Goal: Task Accomplishment & Management: Use online tool/utility

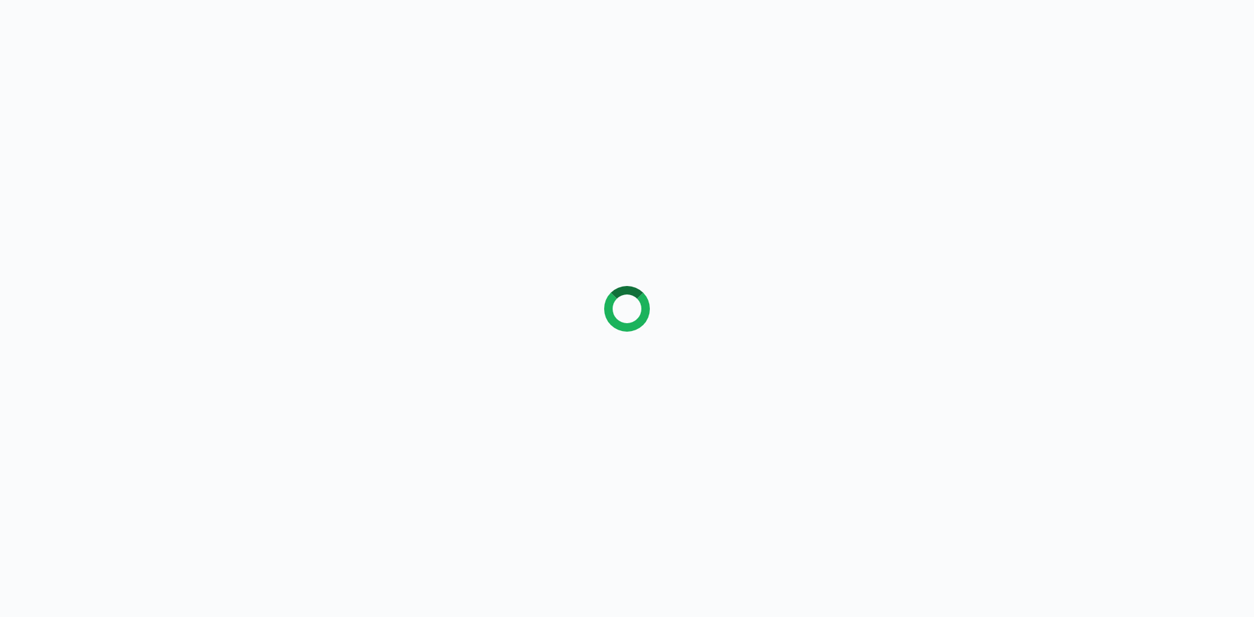
click at [555, 162] on div at bounding box center [627, 308] width 1254 height 617
click at [397, 40] on div at bounding box center [627, 308] width 1254 height 617
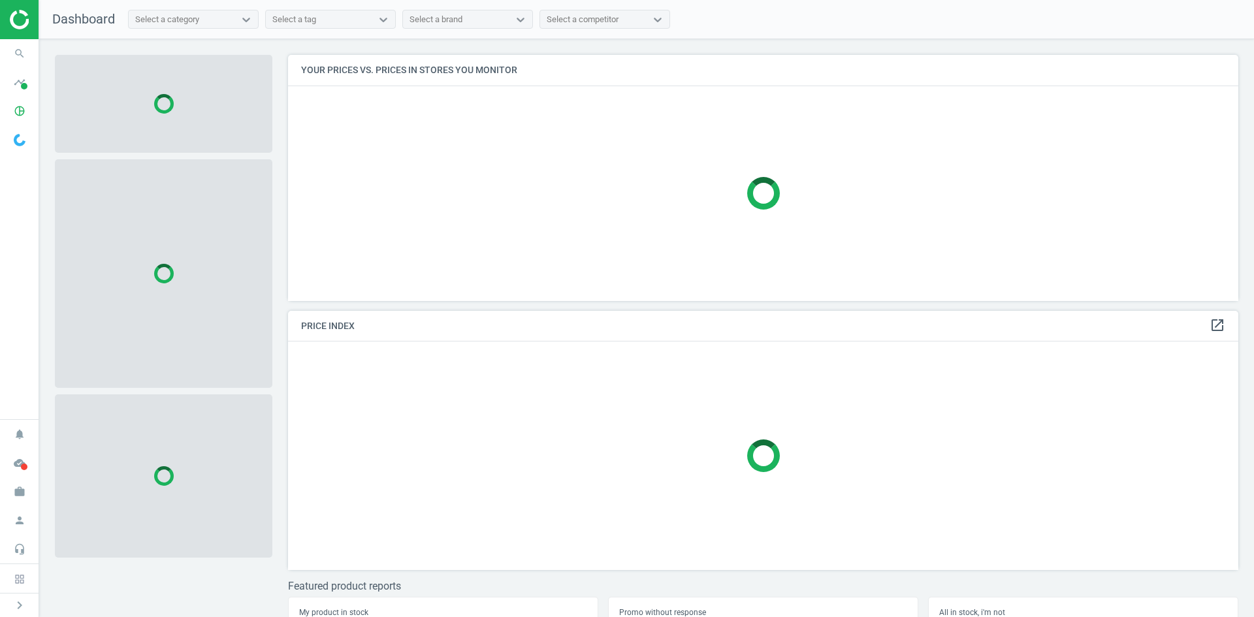
scroll to position [266, 961]
click at [12, 49] on icon "search" at bounding box center [19, 53] width 25 height 25
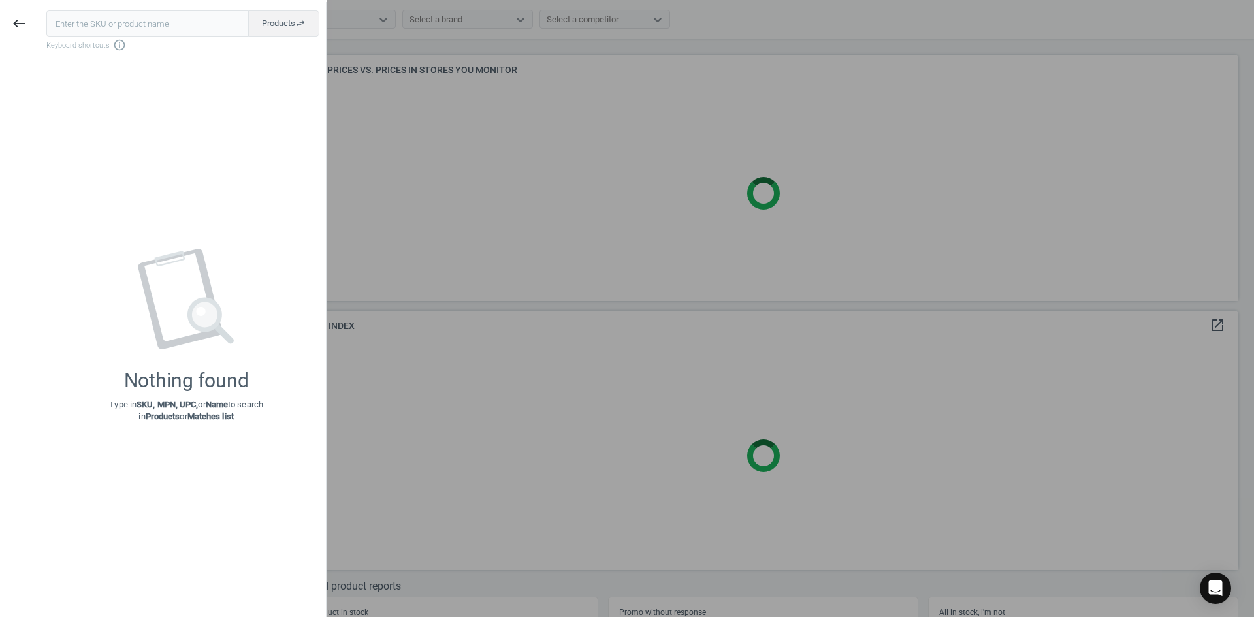
click at [91, 30] on input "text" at bounding box center [147, 23] width 202 height 26
type input "8151733"
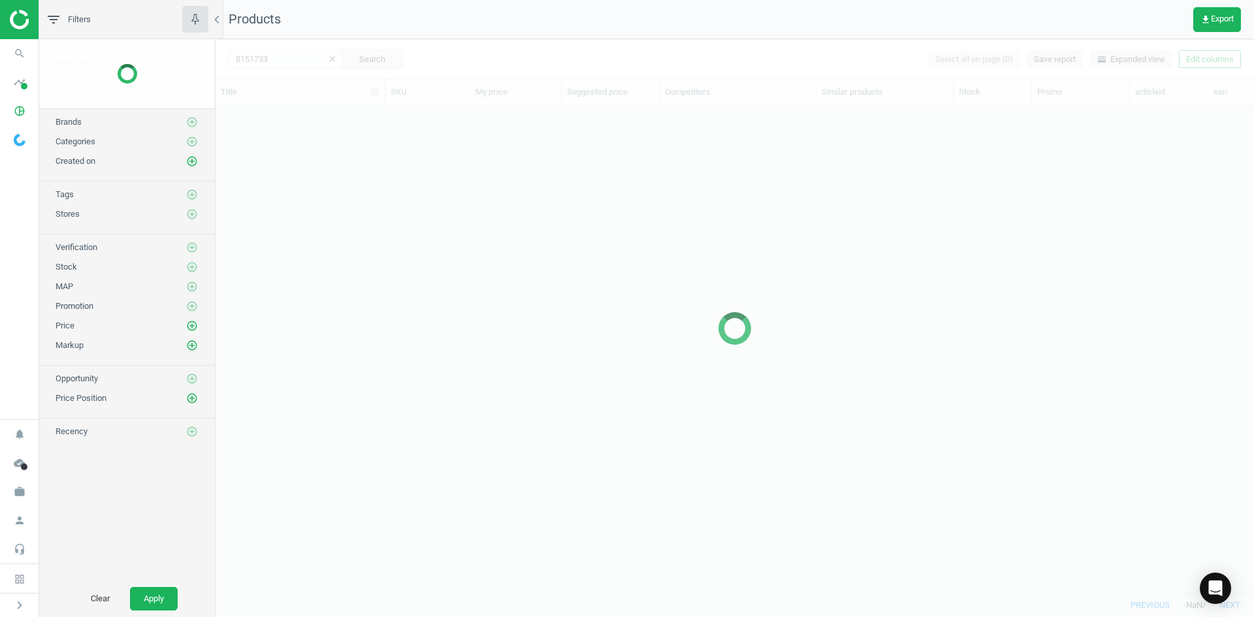
scroll to position [468, 1029]
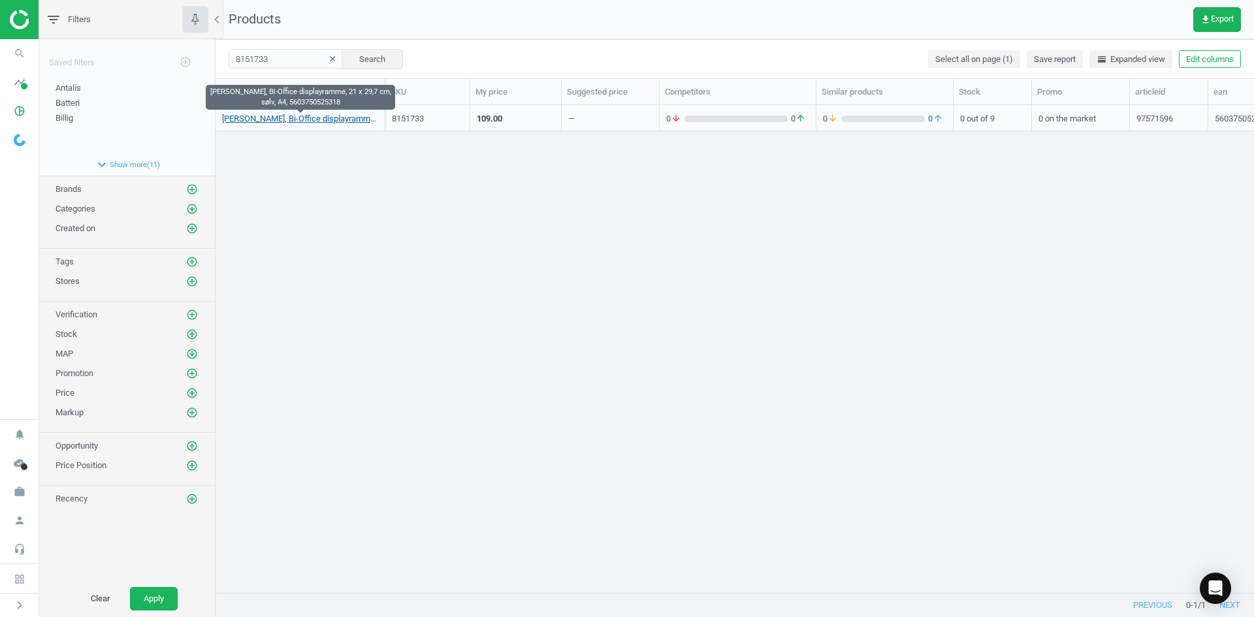
click at [309, 121] on link "[PERSON_NAME], Bi-Office displayramme, 21 x 29,7 cm, sølv, A4, 5603750525318" at bounding box center [300, 119] width 156 height 12
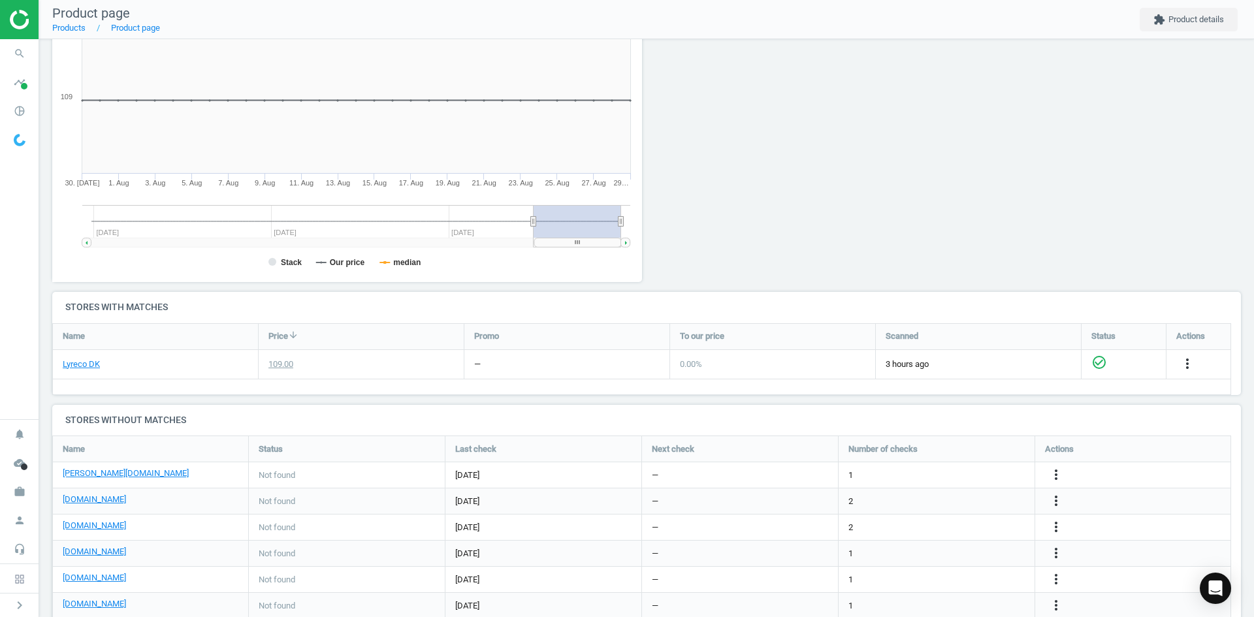
scroll to position [177, 0]
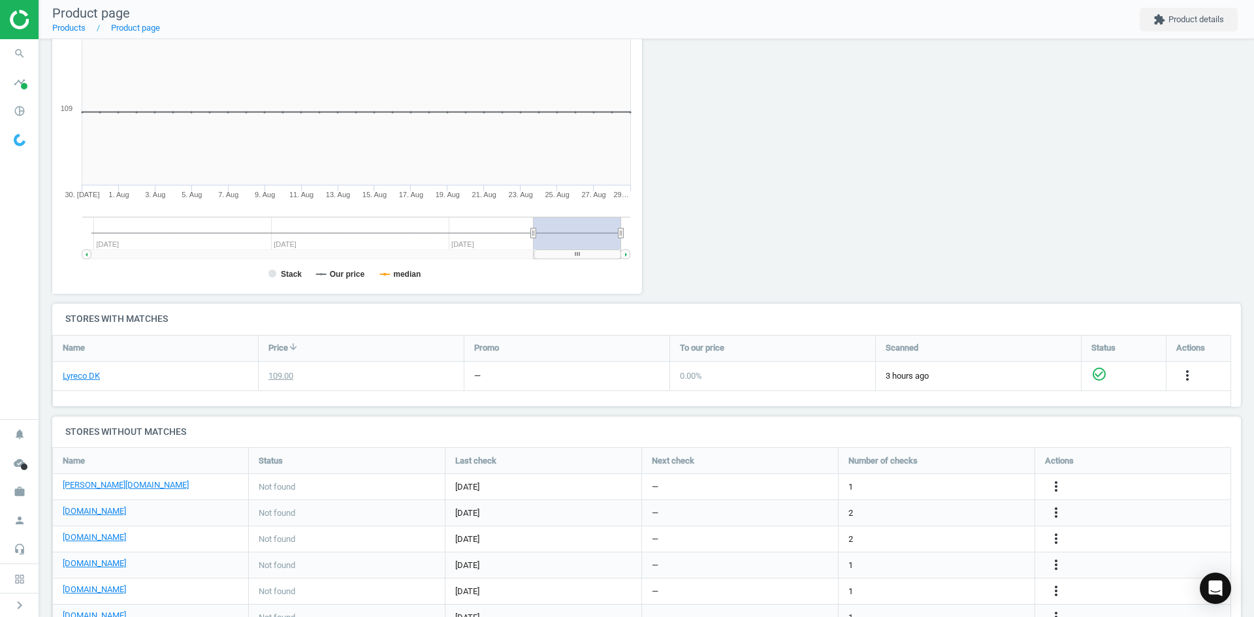
click at [83, 545] on div "[DOMAIN_NAME]" at bounding box center [151, 539] width 176 height 15
click at [82, 541] on link "[DOMAIN_NAME]" at bounding box center [94, 538] width 63 height 12
click at [15, 52] on icon "search" at bounding box center [19, 53] width 25 height 25
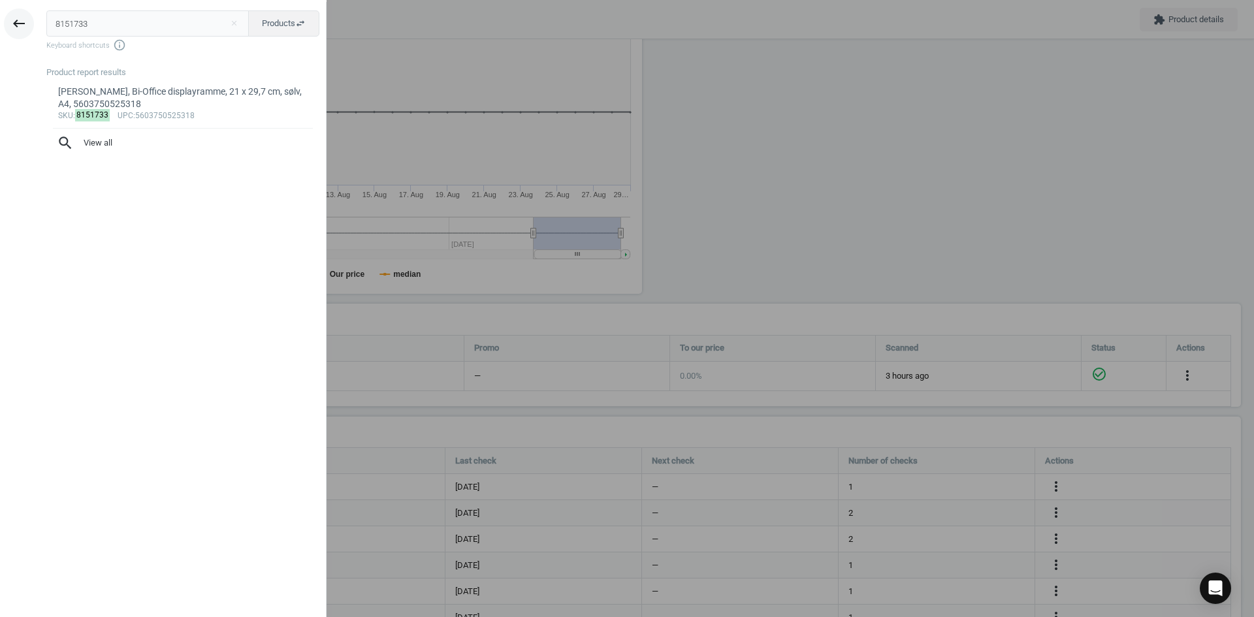
drag, startPoint x: 115, startPoint y: 31, endPoint x: 25, endPoint y: 25, distance: 89.6
click at [25, 25] on div "keyboard_backspace 8151733 close Products swap_horiz Keyboard shortcuts info_ou…" at bounding box center [163, 310] width 327 height 617
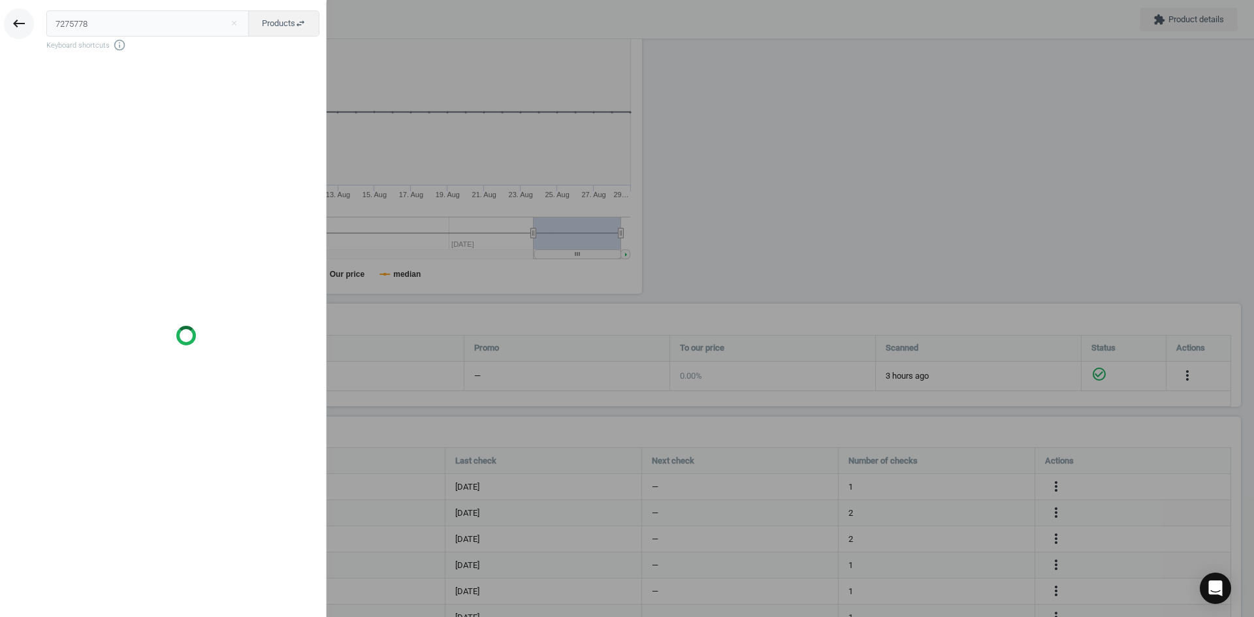
type input "7275778"
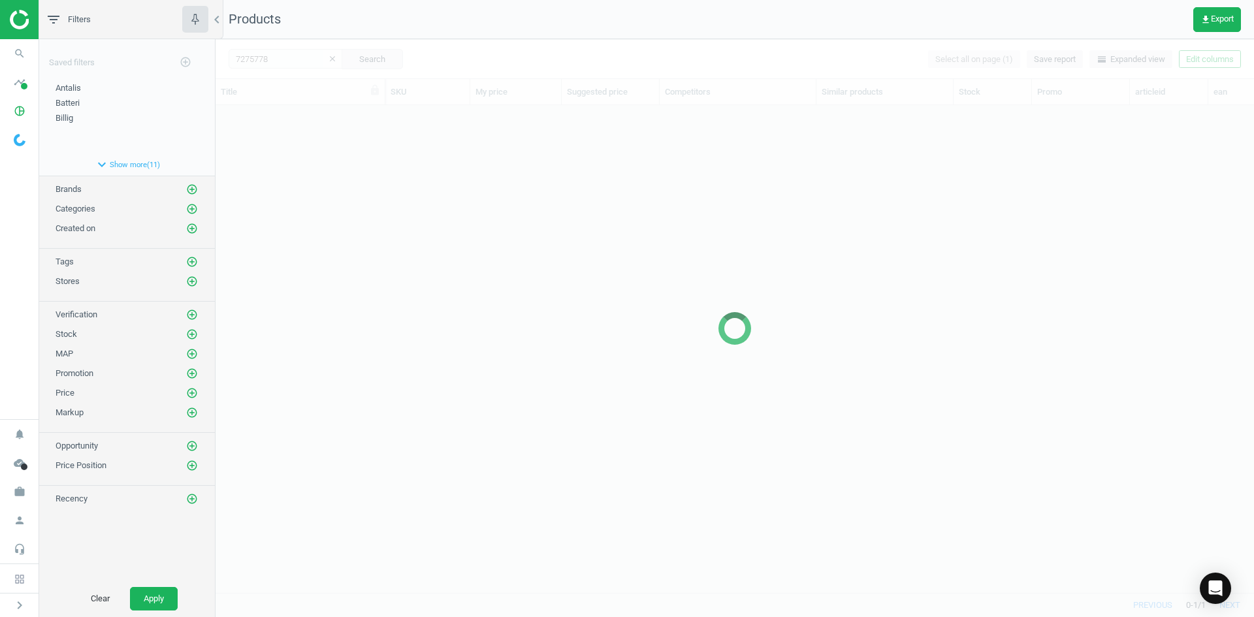
scroll to position [468, 1029]
drag, startPoint x: 376, startPoint y: 218, endPoint x: 366, endPoint y: 193, distance: 26.1
click at [376, 218] on div at bounding box center [735, 328] width 1039 height 578
click at [334, 153] on div at bounding box center [735, 328] width 1039 height 578
click at [312, 139] on div at bounding box center [735, 328] width 1039 height 578
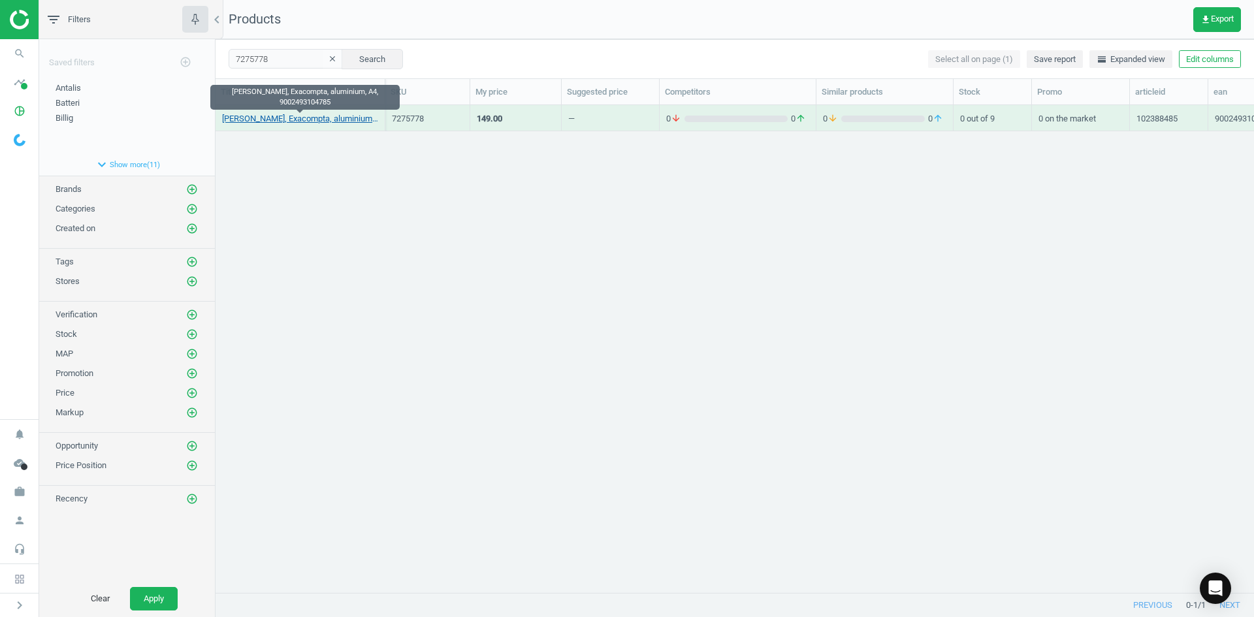
click at [273, 118] on link "[PERSON_NAME], Exacompta, aluminium, A4, 9002493104785" at bounding box center [300, 119] width 156 height 12
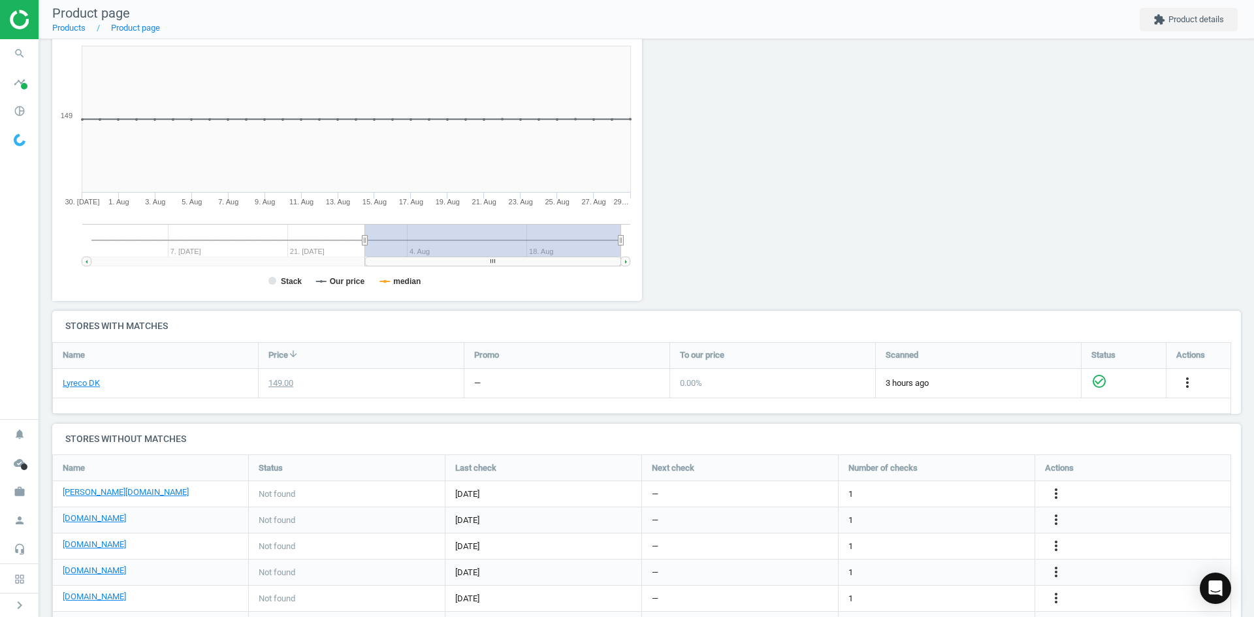
scroll to position [308, 0]
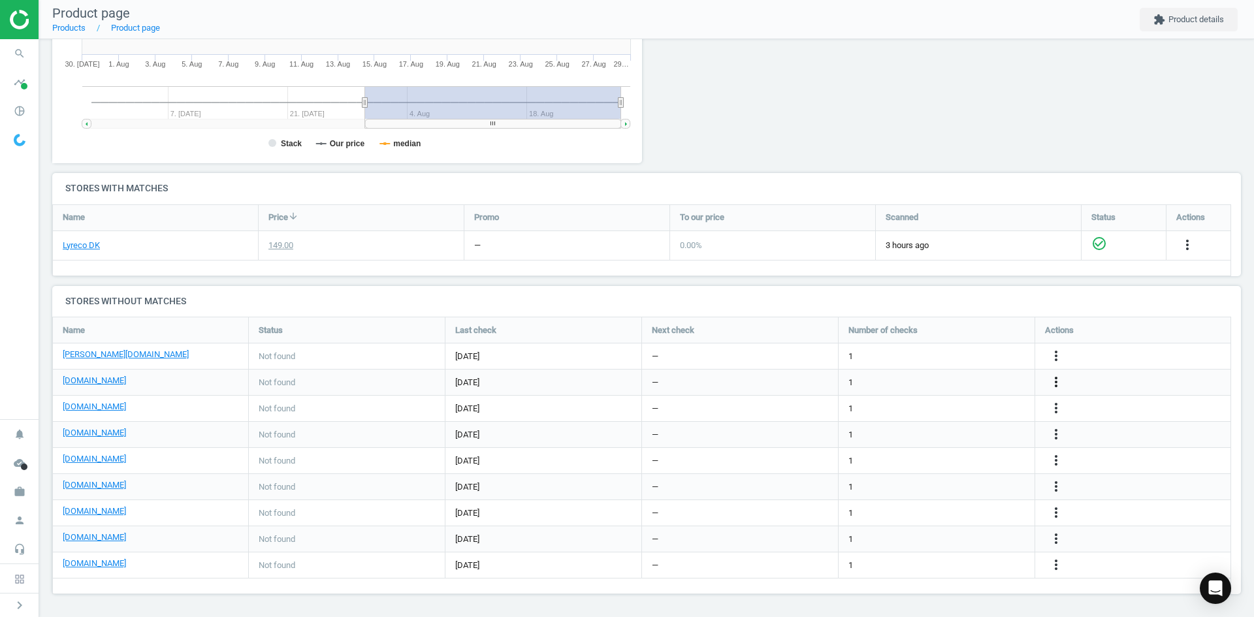
click at [1052, 383] on icon "more_vert" at bounding box center [1056, 382] width 16 height 16
click at [949, 380] on link "Edit URL/product option" at bounding box center [954, 382] width 179 height 20
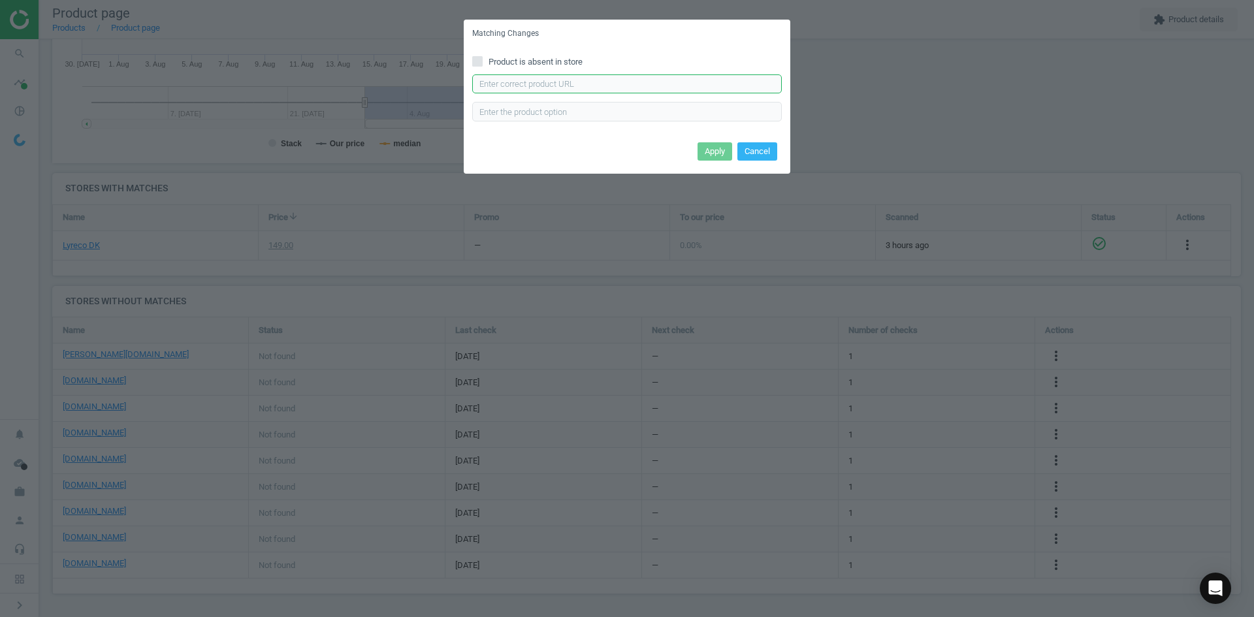
click at [648, 89] on input "text" at bounding box center [627, 84] width 310 height 20
paste input "[URL][DOMAIN_NAME]"
type input "[URL][DOMAIN_NAME]"
click at [722, 148] on button "Apply" at bounding box center [715, 151] width 35 height 18
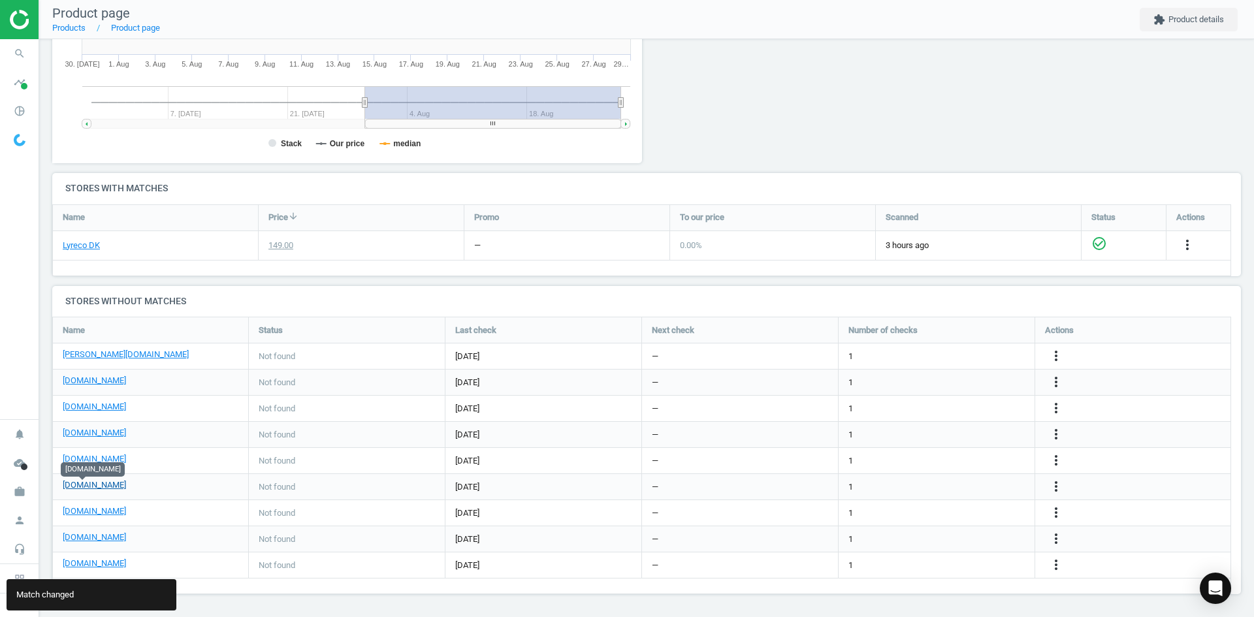
click at [87, 489] on link "[DOMAIN_NAME]" at bounding box center [94, 485] width 63 height 12
click at [1054, 483] on icon "more_vert" at bounding box center [1056, 487] width 16 height 16
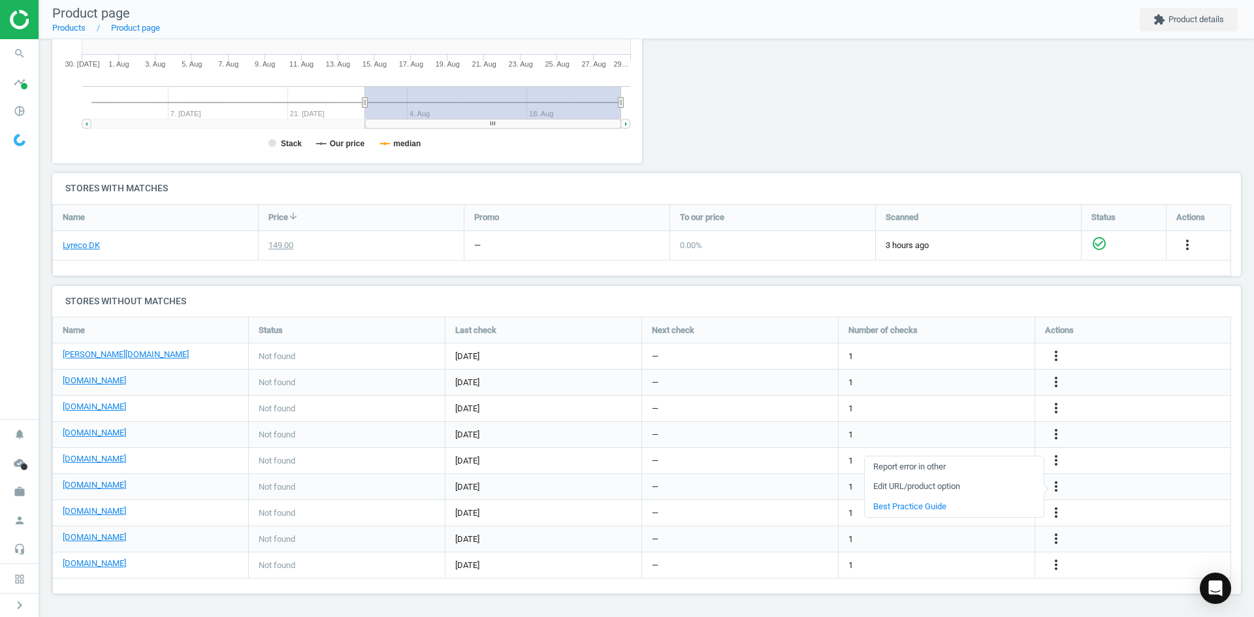
click at [950, 485] on link "Edit URL/product option" at bounding box center [954, 487] width 179 height 20
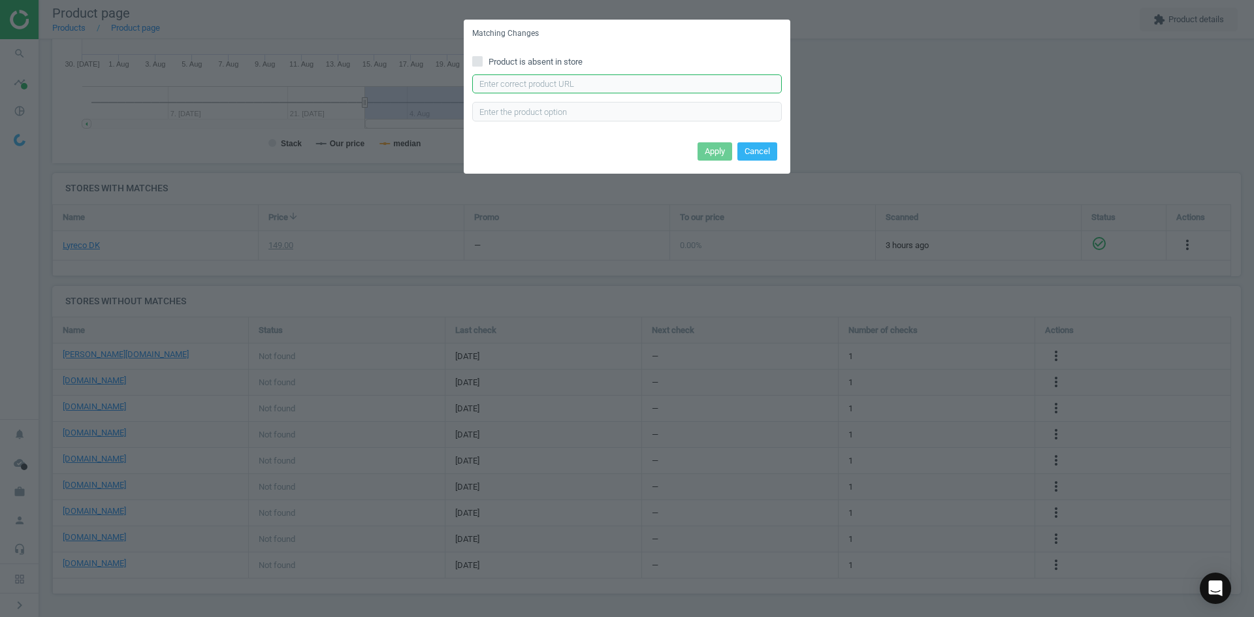
click at [619, 76] on input "text" at bounding box center [627, 84] width 310 height 20
paste input "[URL][DOMAIN_NAME]"
type input "[URL][DOMAIN_NAME]"
click at [713, 149] on button "Apply" at bounding box center [715, 151] width 35 height 18
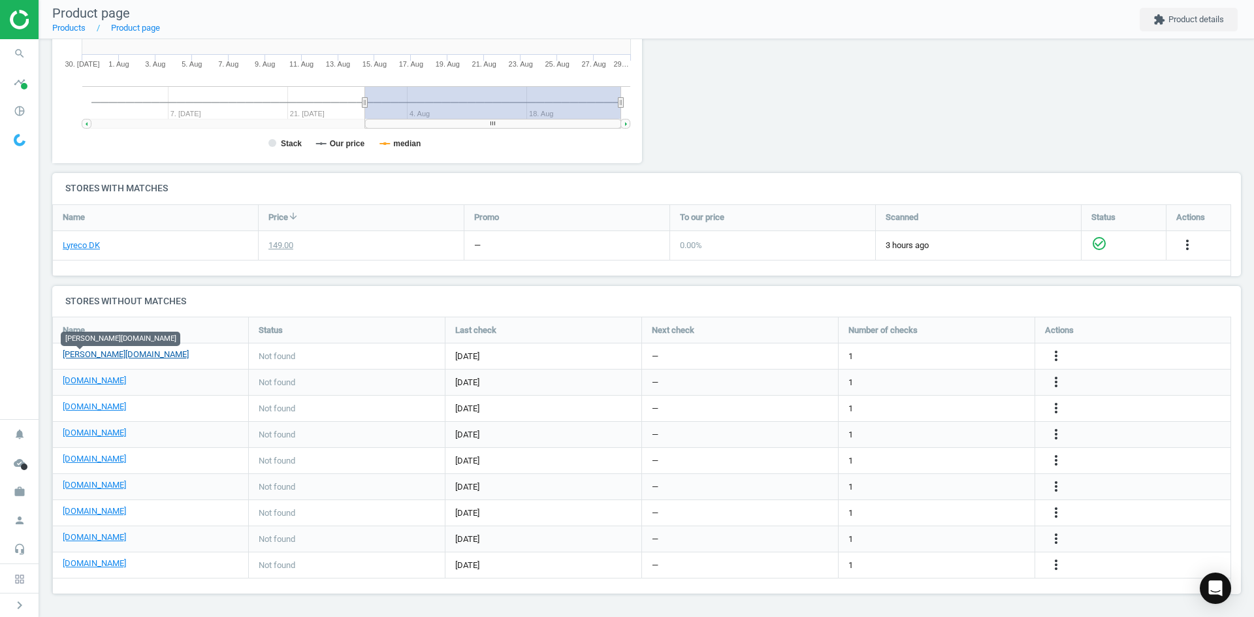
click at [84, 354] on link "[PERSON_NAME][DOMAIN_NAME]" at bounding box center [126, 355] width 126 height 12
click at [1050, 357] on icon "more_vert" at bounding box center [1056, 356] width 16 height 16
click at [928, 357] on link "Edit URL/product option" at bounding box center [954, 356] width 179 height 20
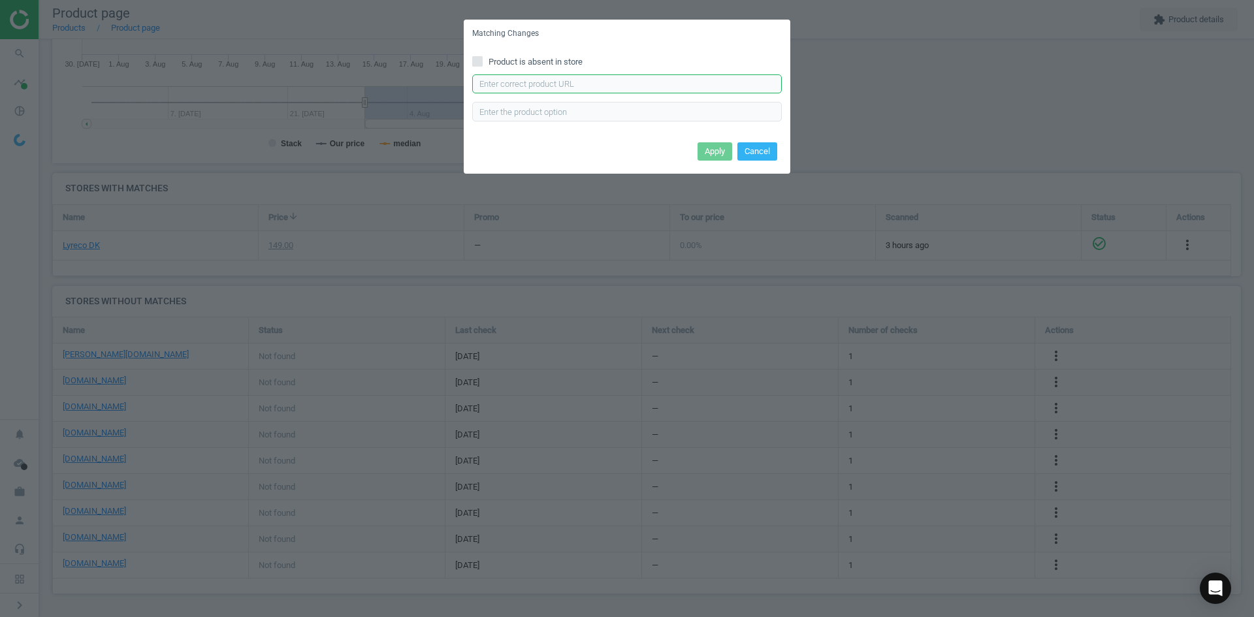
click at [609, 76] on input "text" at bounding box center [627, 84] width 310 height 20
paste input "[URL][DOMAIN_NAME][PERSON_NAME]"
type input "[URL][DOMAIN_NAME][PERSON_NAME]"
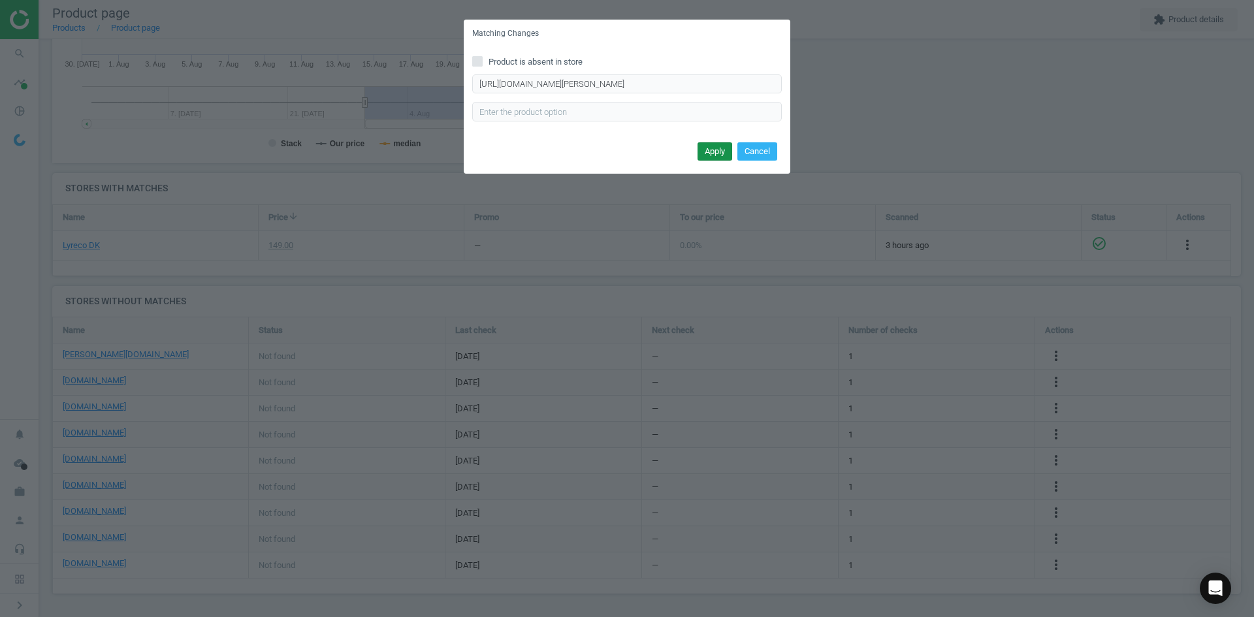
click at [728, 149] on button "Apply" at bounding box center [715, 151] width 35 height 18
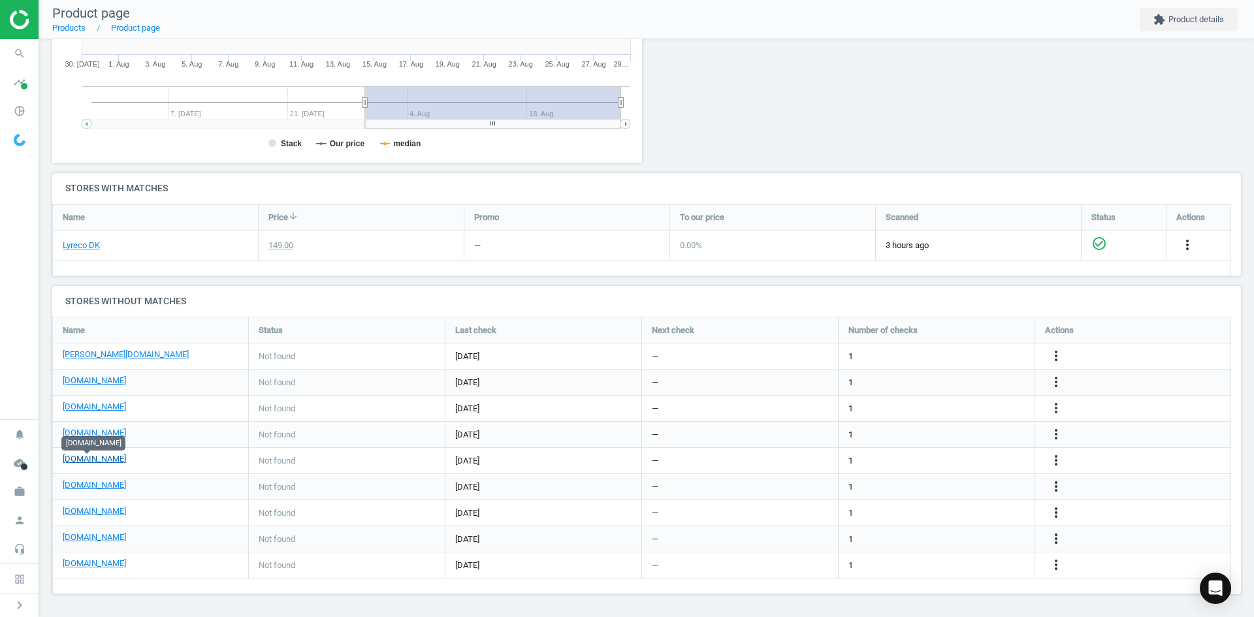
click at [89, 459] on link "[DOMAIN_NAME]" at bounding box center [94, 459] width 63 height 12
click at [116, 515] on link "[DOMAIN_NAME]" at bounding box center [94, 512] width 63 height 12
click at [16, 52] on icon "search" at bounding box center [19, 53] width 25 height 25
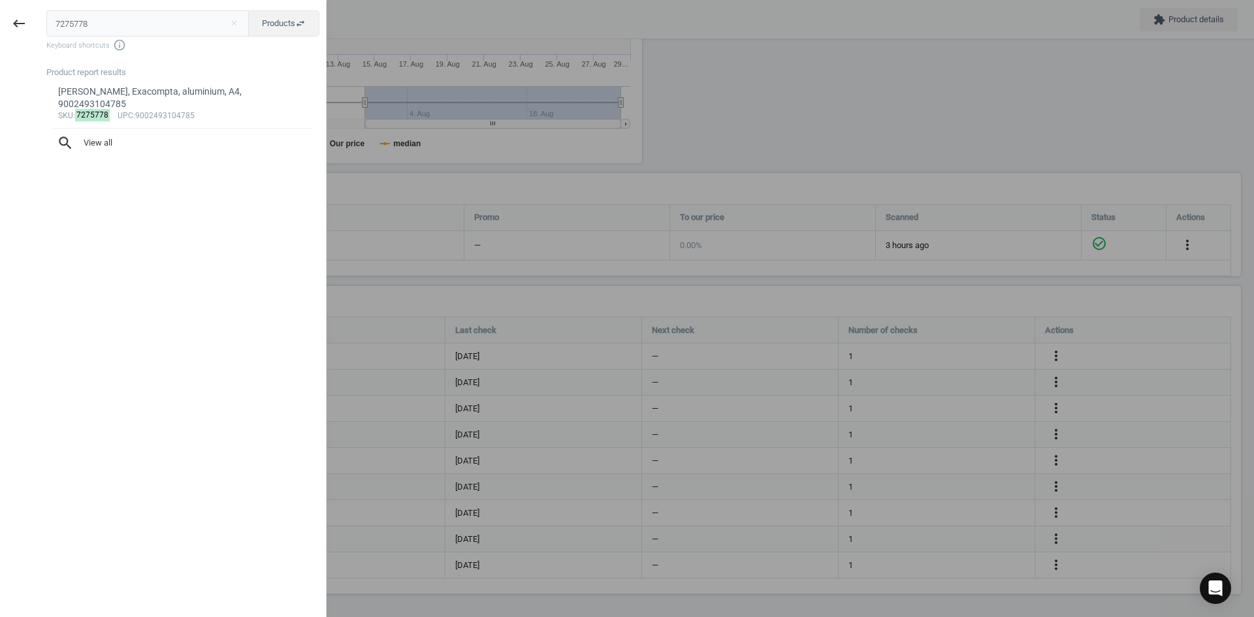
drag, startPoint x: 129, startPoint y: 15, endPoint x: 0, endPoint y: 34, distance: 130.7
click at [0, 34] on div "keyboard_backspace 7275778 close Products swap_horiz Keyboard shortcuts info_ou…" at bounding box center [163, 310] width 327 height 617
type input "7275767"
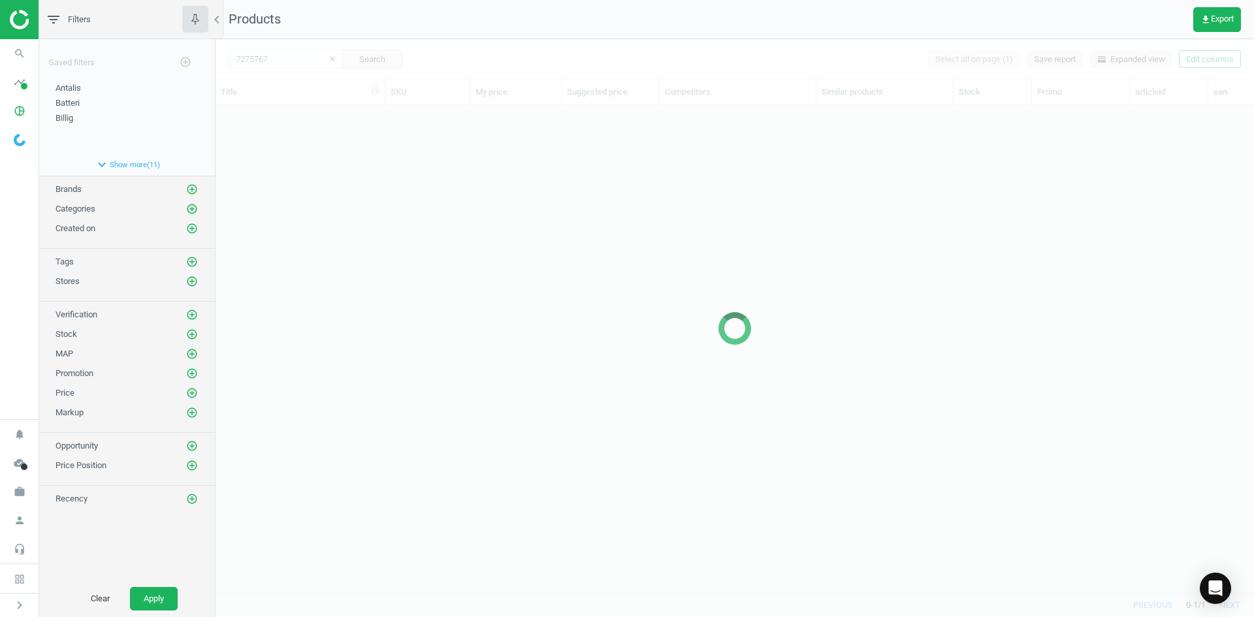
scroll to position [468, 1029]
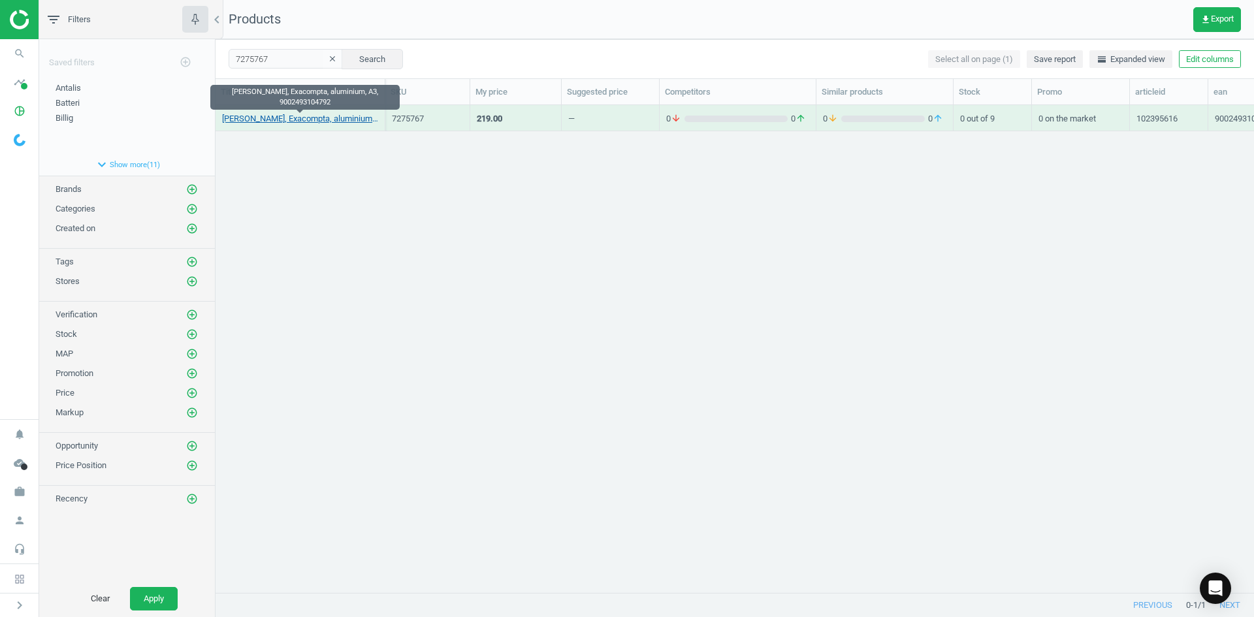
click at [234, 119] on link "[PERSON_NAME], Exacompta, aluminium, A3, 9002493104792" at bounding box center [300, 119] width 156 height 12
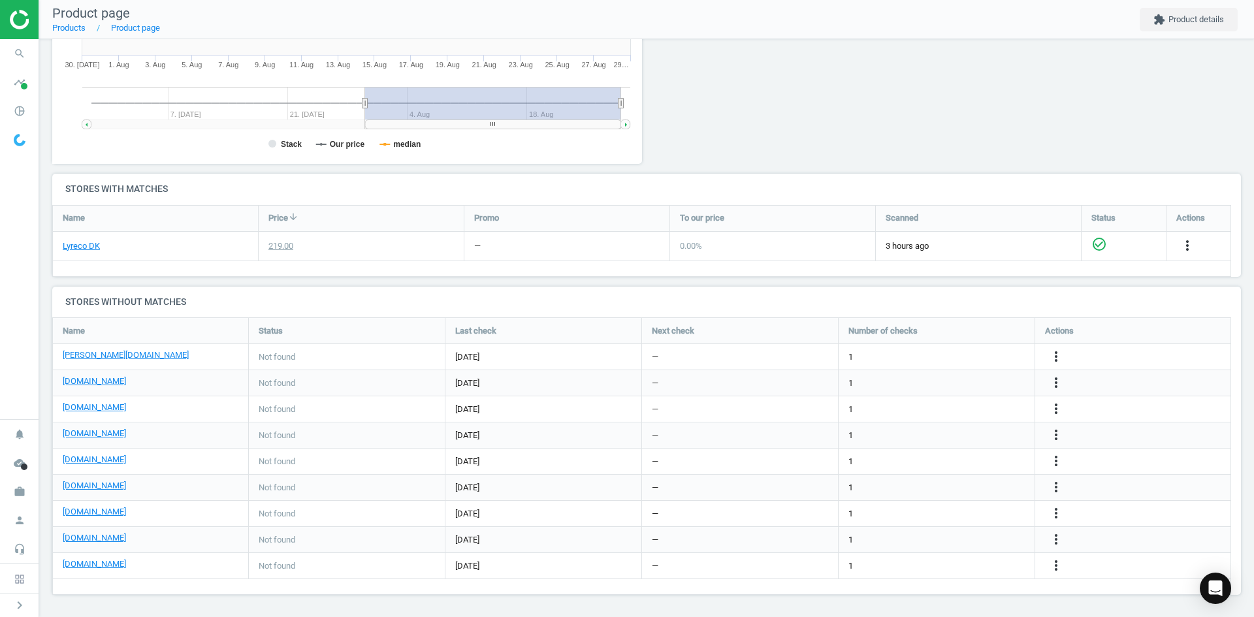
scroll to position [308, 0]
click at [1054, 378] on icon "more_vert" at bounding box center [1056, 382] width 16 height 16
click at [1052, 488] on icon "more_vert" at bounding box center [1056, 487] width 16 height 16
click at [965, 487] on link "Edit URL/product option" at bounding box center [954, 487] width 179 height 20
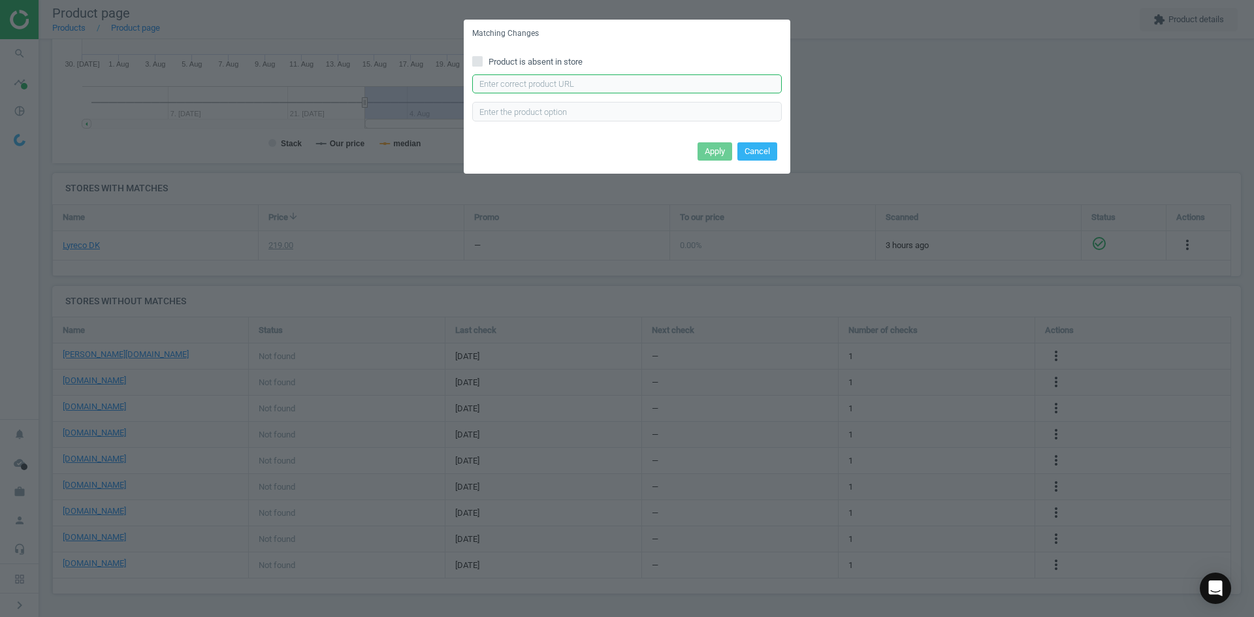
click at [596, 90] on input "text" at bounding box center [627, 84] width 310 height 20
paste input "[URL][DOMAIN_NAME]"
type input "[URL][DOMAIN_NAME]"
click at [702, 144] on button "Apply" at bounding box center [715, 151] width 35 height 18
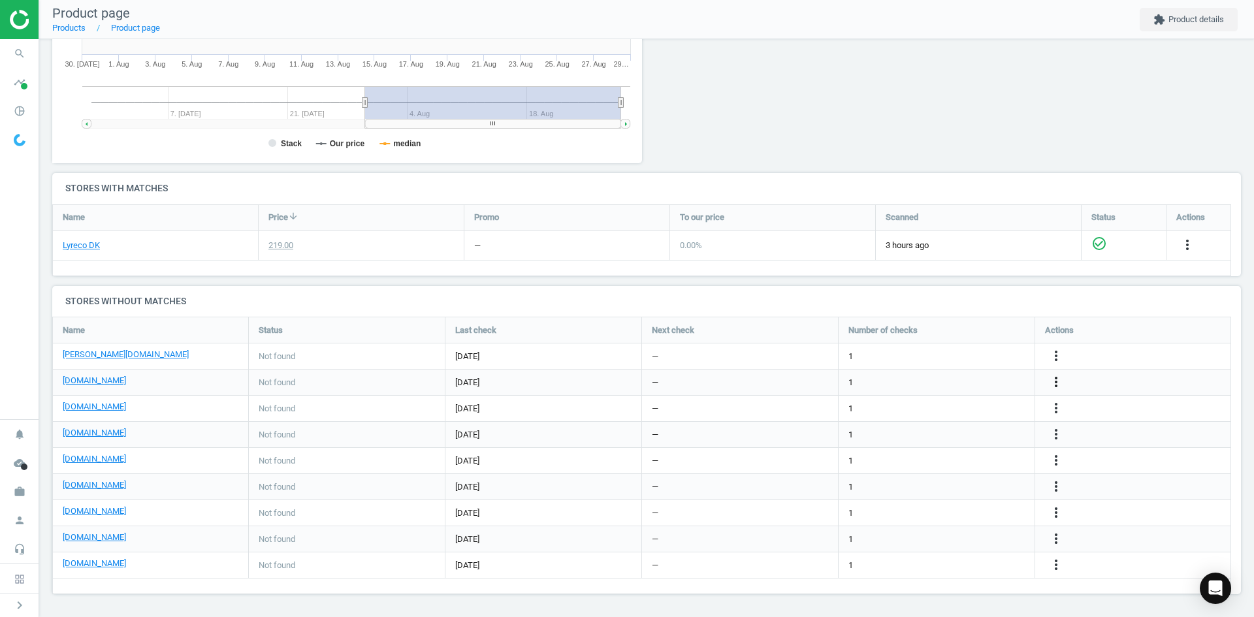
drag, startPoint x: 1056, startPoint y: 381, endPoint x: 1049, endPoint y: 387, distance: 8.4
click at [1053, 381] on icon "more_vert" at bounding box center [1056, 382] width 16 height 16
click at [944, 385] on link "Edit URL/product option" at bounding box center [954, 382] width 179 height 20
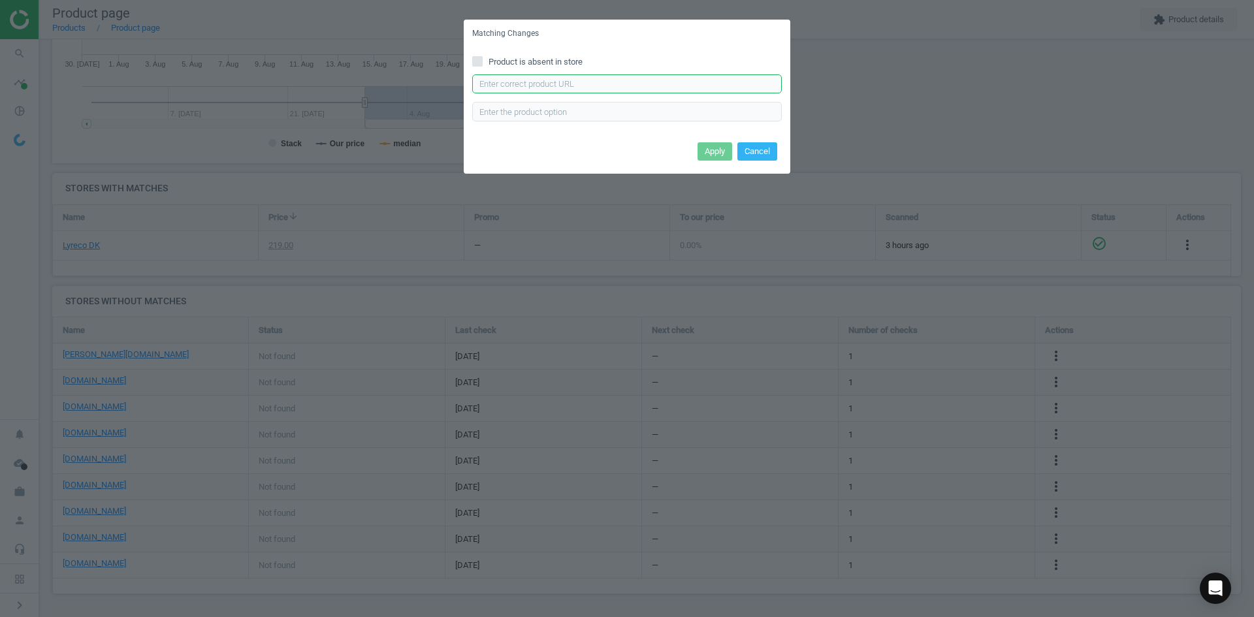
click at [721, 84] on input "text" at bounding box center [627, 84] width 310 height 20
paste input "[URL][DOMAIN_NAME]"
type input "[URL][DOMAIN_NAME]"
click at [722, 152] on button "Apply" at bounding box center [715, 151] width 35 height 18
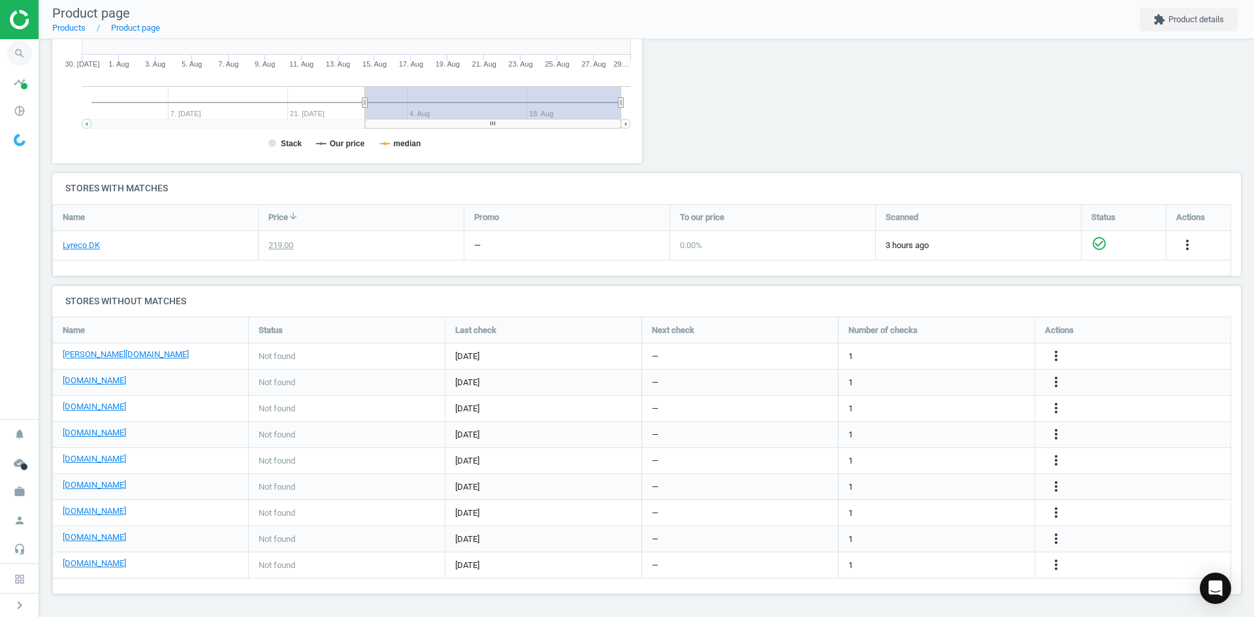
click at [20, 58] on icon "search" at bounding box center [19, 53] width 25 height 25
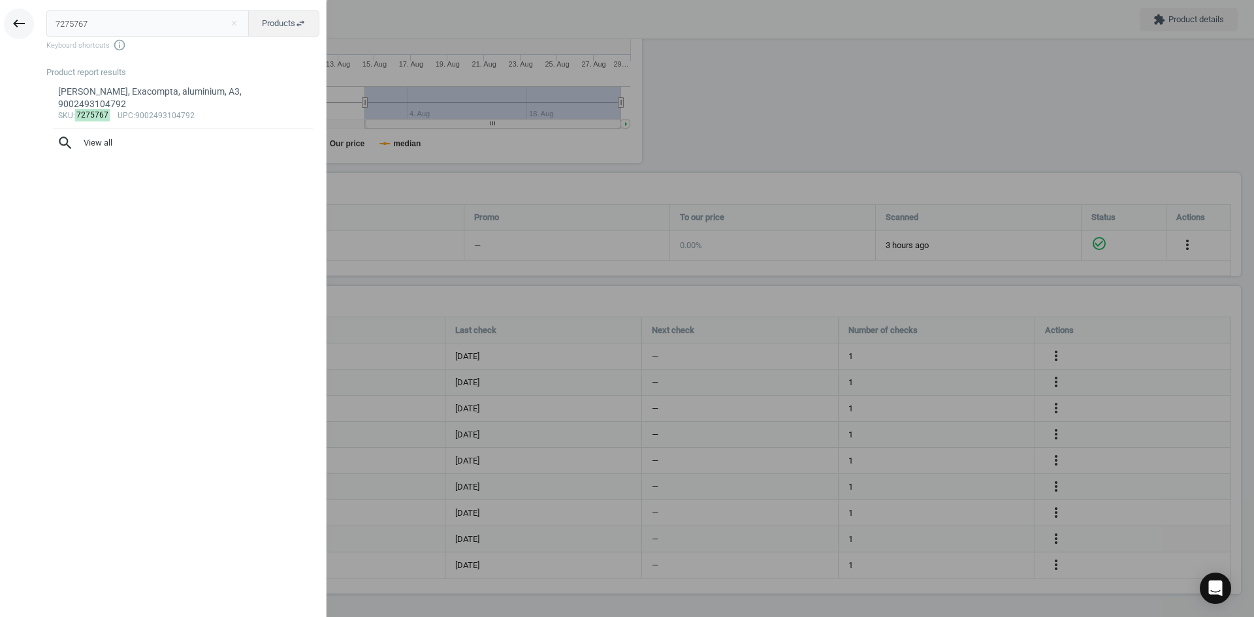
drag, startPoint x: 95, startPoint y: 27, endPoint x: 31, endPoint y: 20, distance: 64.3
click at [31, 20] on div "keyboard_backspace 7275767 close Products swap_horiz Keyboard shortcuts info_ou…" at bounding box center [163, 310] width 327 height 617
type input "7275778"
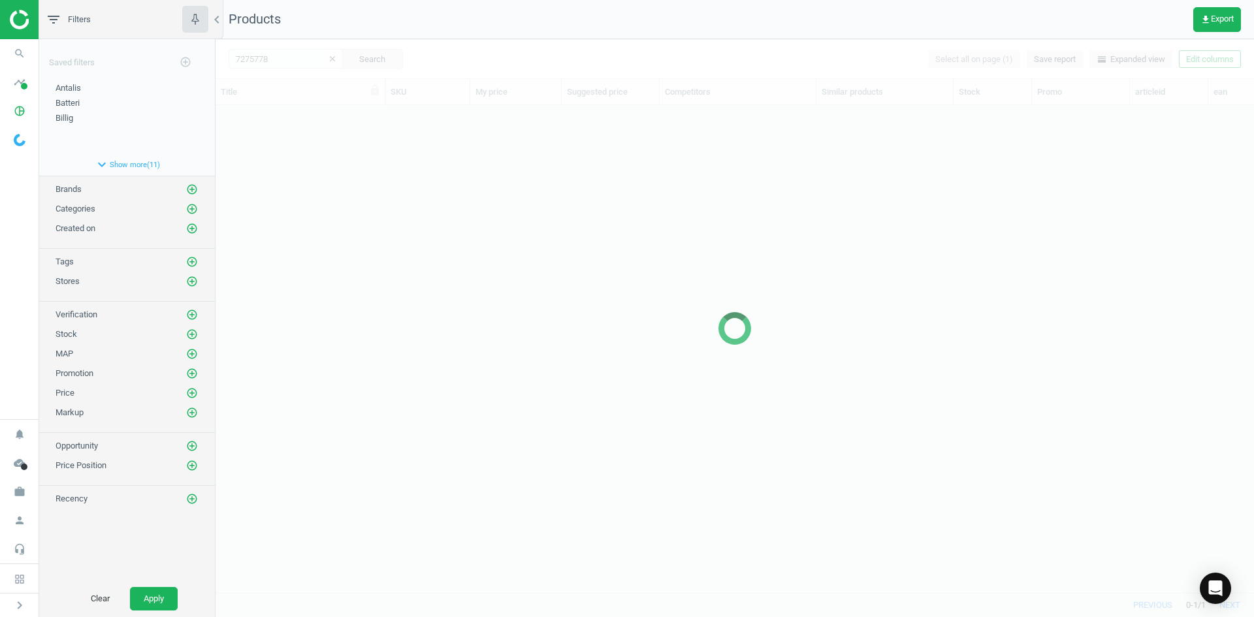
scroll to position [468, 1029]
click at [447, 308] on div at bounding box center [735, 328] width 1039 height 578
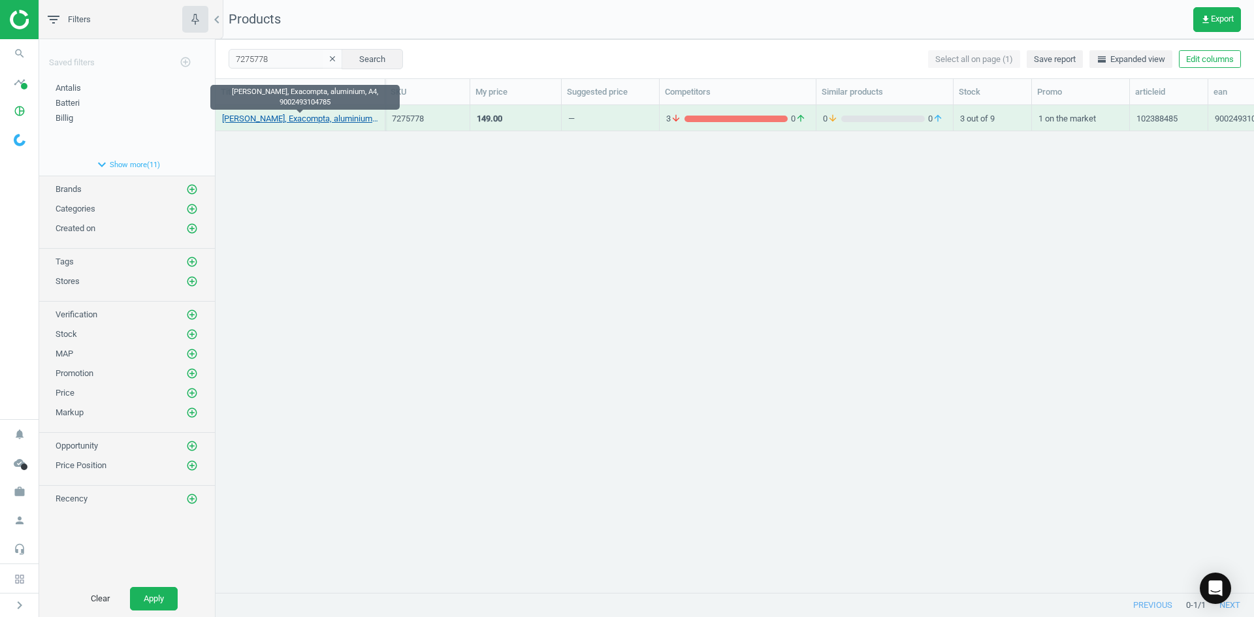
click at [351, 120] on link "[PERSON_NAME], Exacompta, aluminium, A4, 9002493104785" at bounding box center [300, 119] width 156 height 12
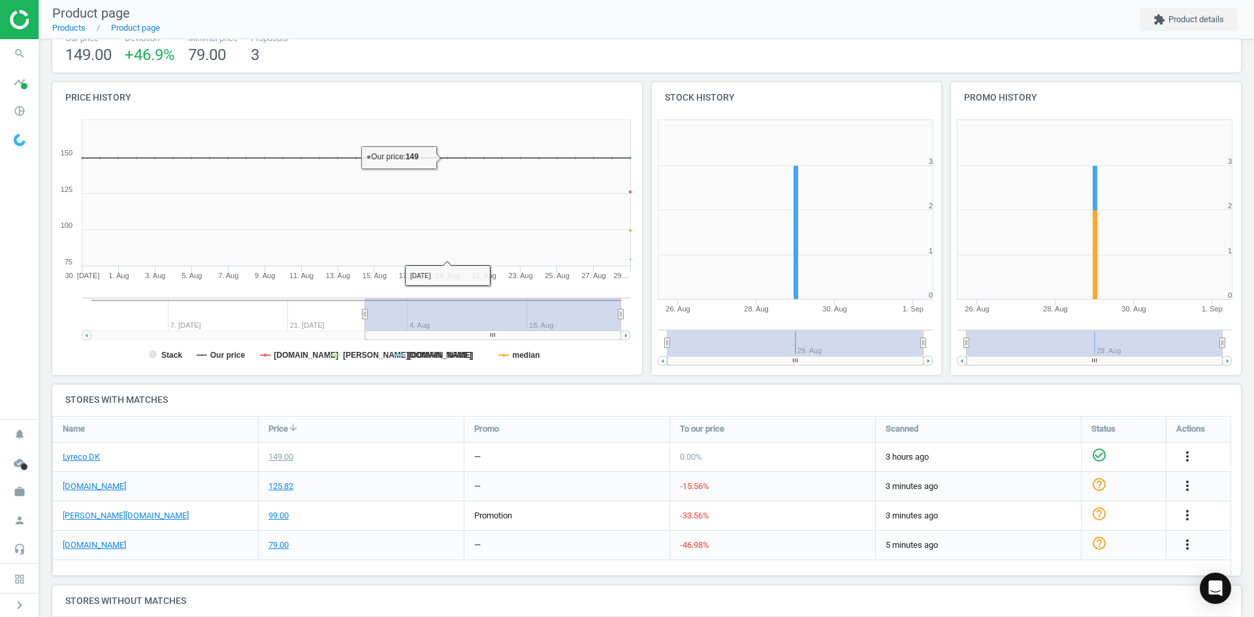
scroll to position [261, 0]
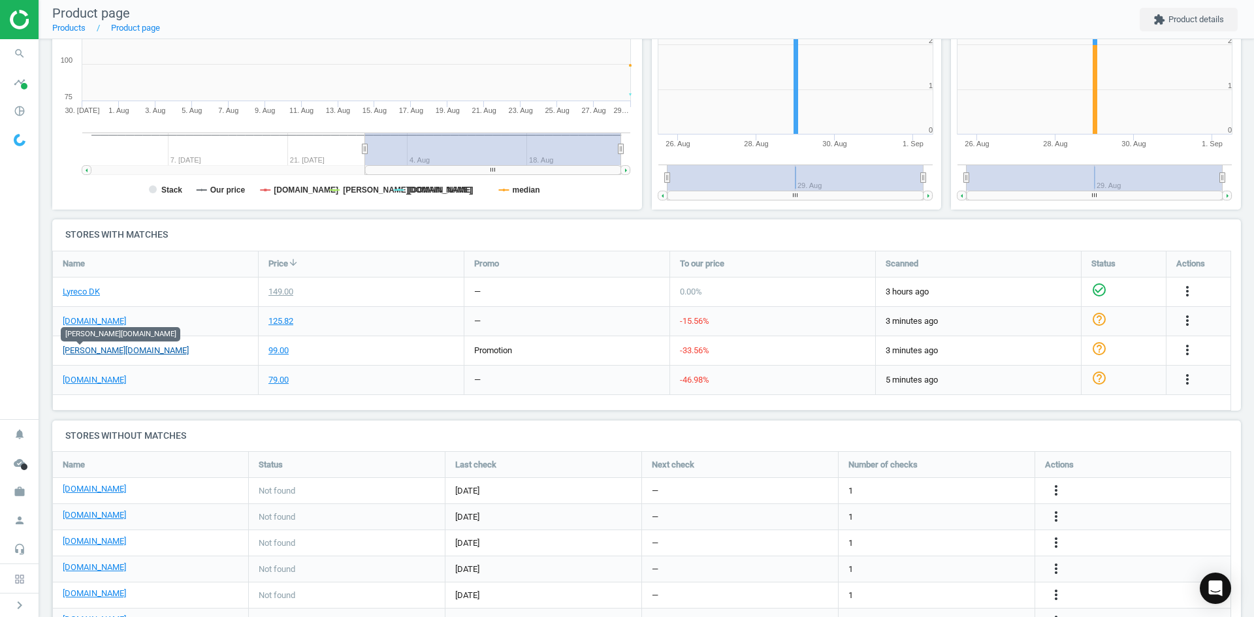
click at [86, 350] on link "[PERSON_NAME][DOMAIN_NAME]" at bounding box center [126, 351] width 126 height 12
click at [33, 48] on span "search" at bounding box center [19, 53] width 39 height 29
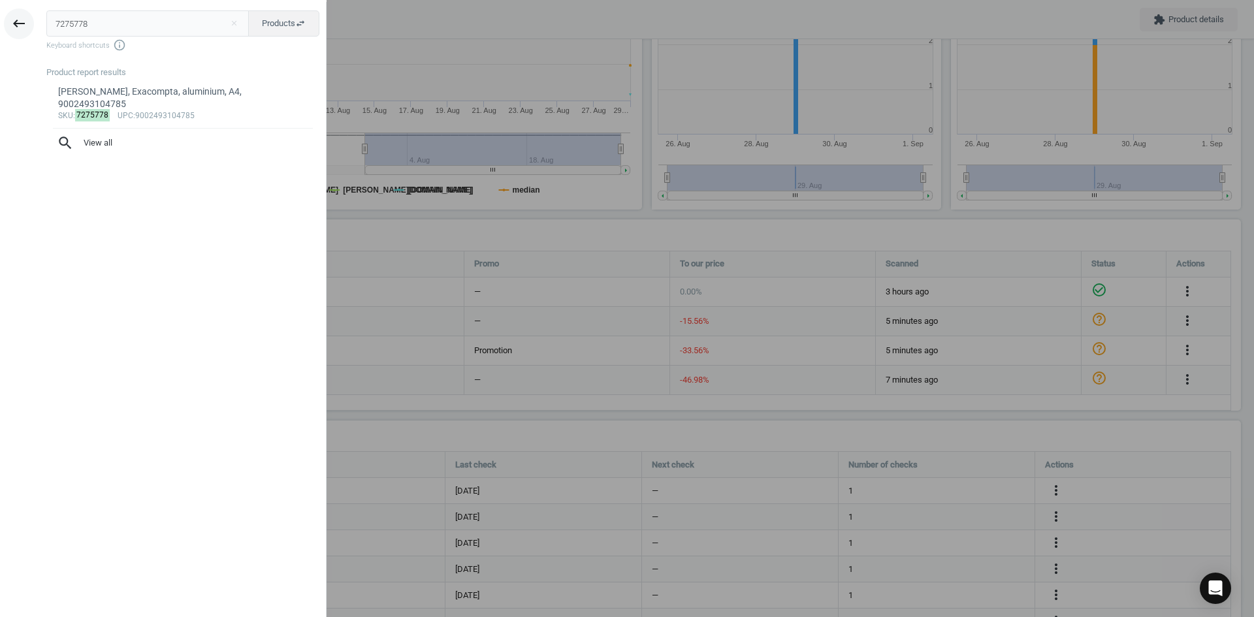
drag, startPoint x: 112, startPoint y: 11, endPoint x: 18, endPoint y: 18, distance: 93.7
click at [18, 18] on div "keyboard_backspace 7275778 close Products swap_horiz Keyboard shortcuts info_ou…" at bounding box center [163, 310] width 327 height 617
type input "724989"
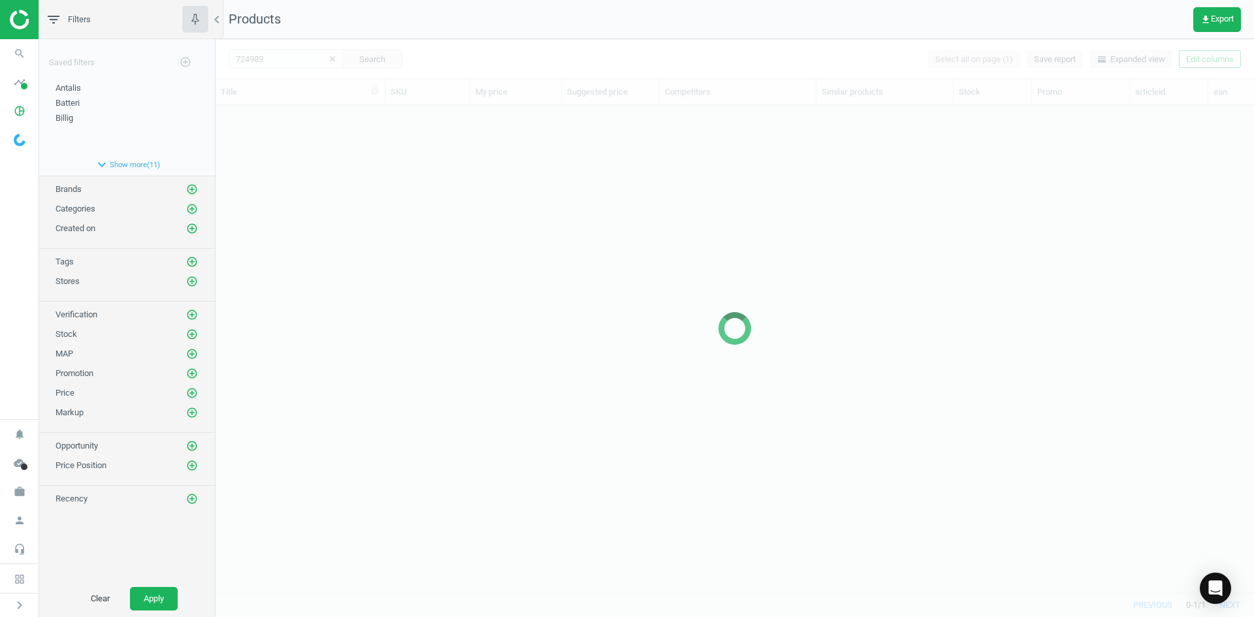
scroll to position [468, 1029]
click at [334, 199] on div at bounding box center [735, 328] width 1039 height 578
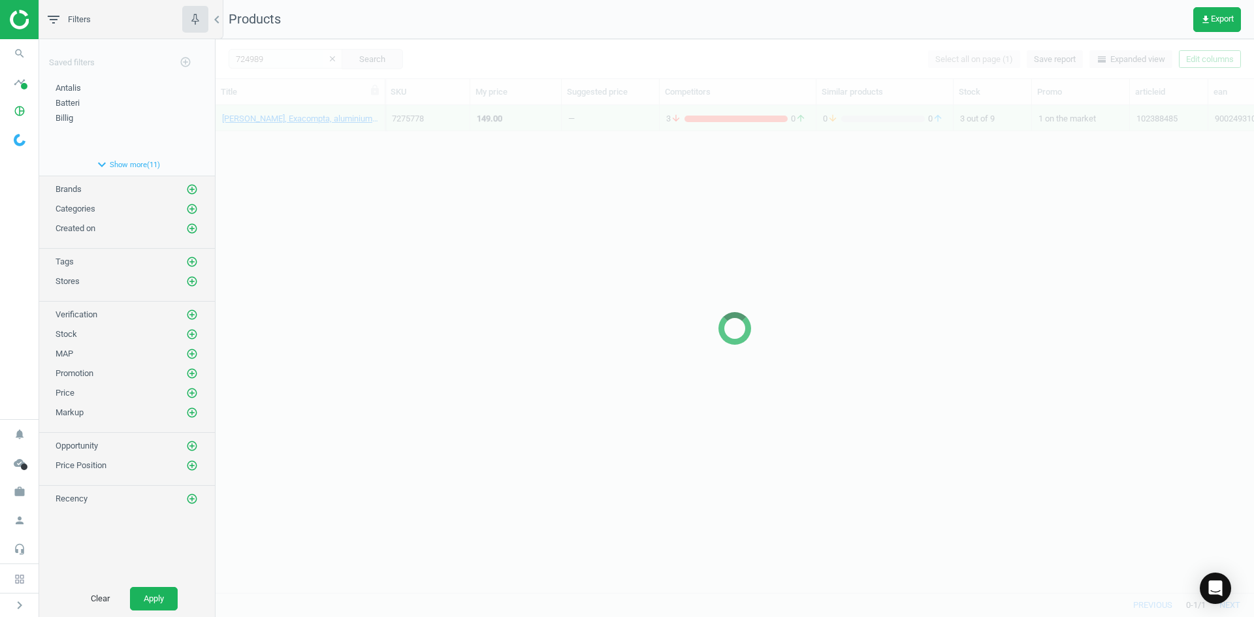
click at [334, 199] on div at bounding box center [735, 328] width 1039 height 578
click at [321, 176] on div at bounding box center [735, 328] width 1039 height 578
click at [317, 160] on div at bounding box center [735, 328] width 1039 height 578
click at [317, 158] on div at bounding box center [735, 328] width 1039 height 578
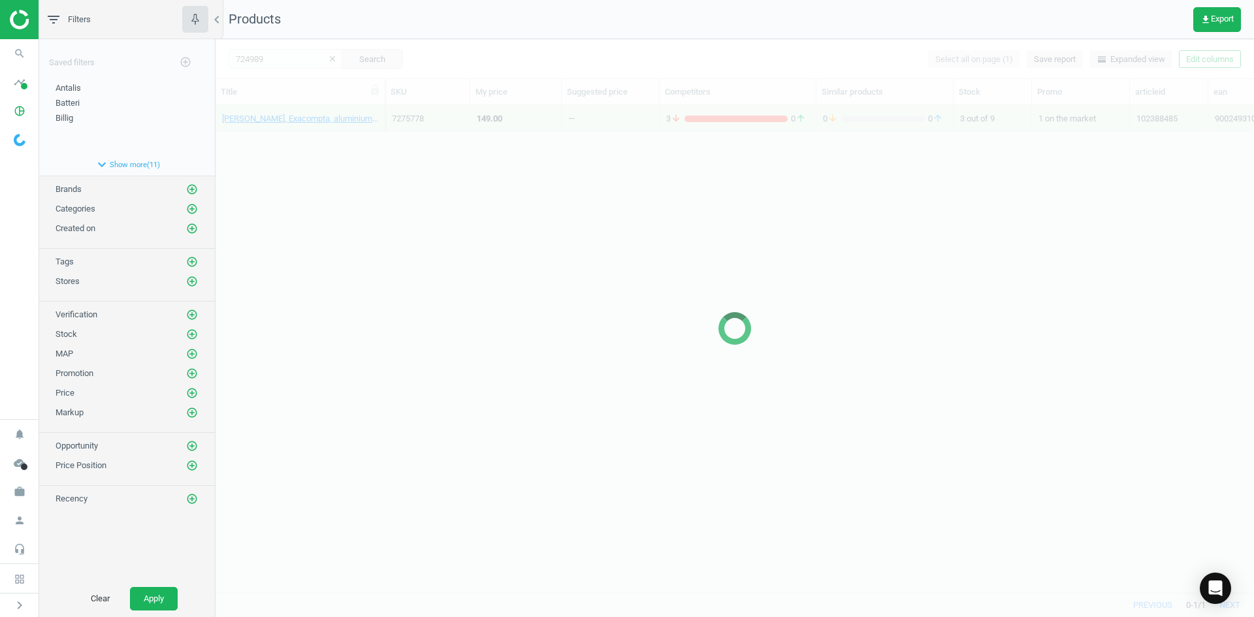
click at [317, 157] on div at bounding box center [735, 328] width 1039 height 578
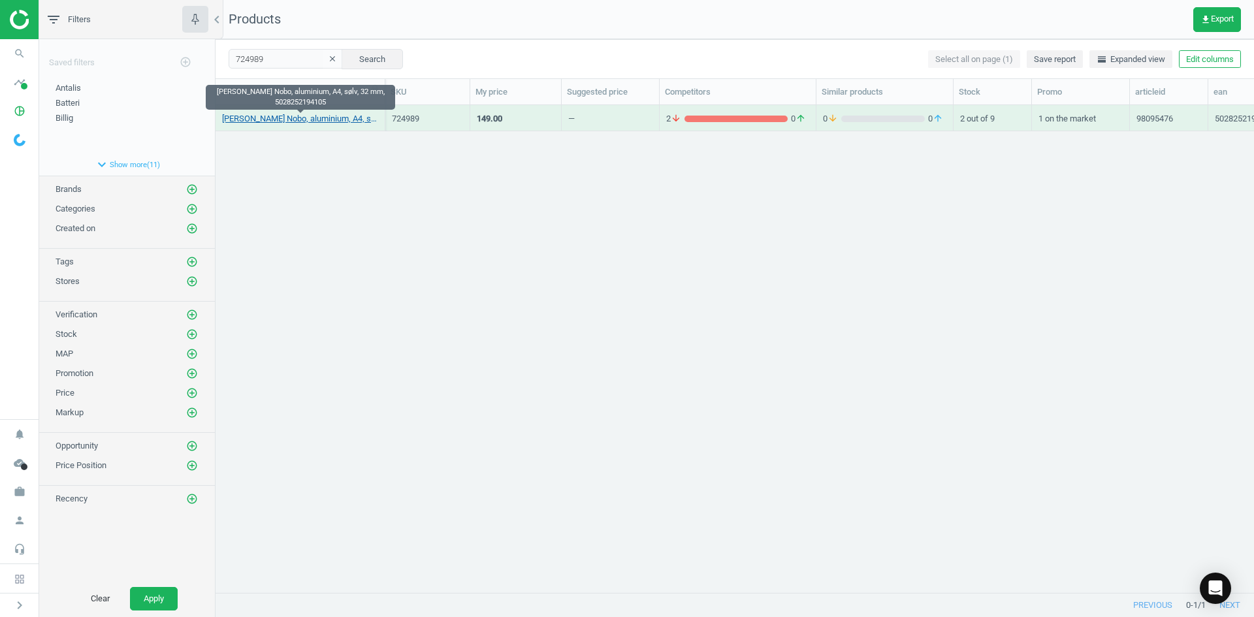
click at [293, 118] on link "[PERSON_NAME] Nobo, aluminium, A4, sølv, 32 mm, 5028252194105" at bounding box center [300, 119] width 156 height 12
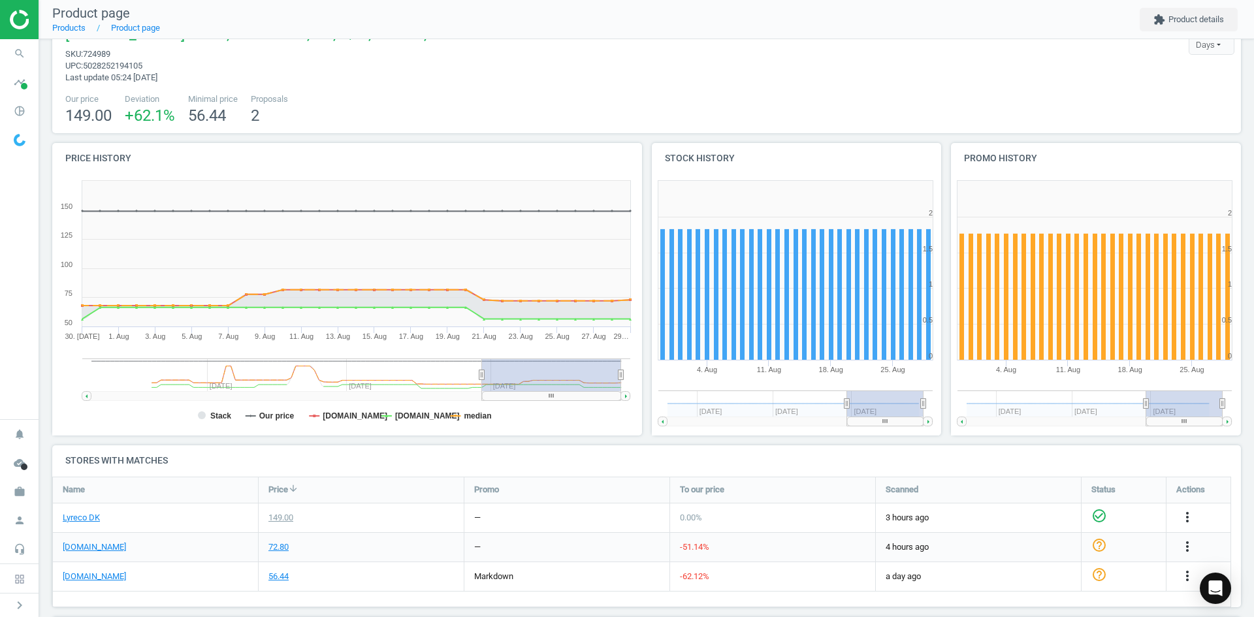
scroll to position [65, 0]
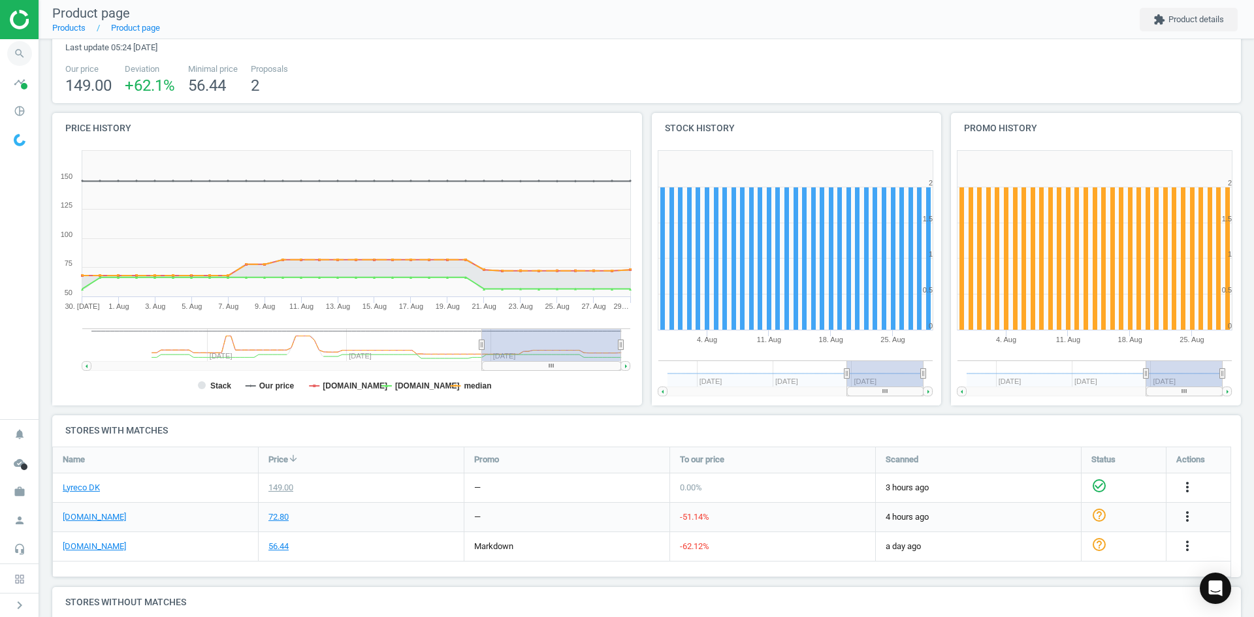
click at [0, 52] on span "search" at bounding box center [19, 53] width 39 height 29
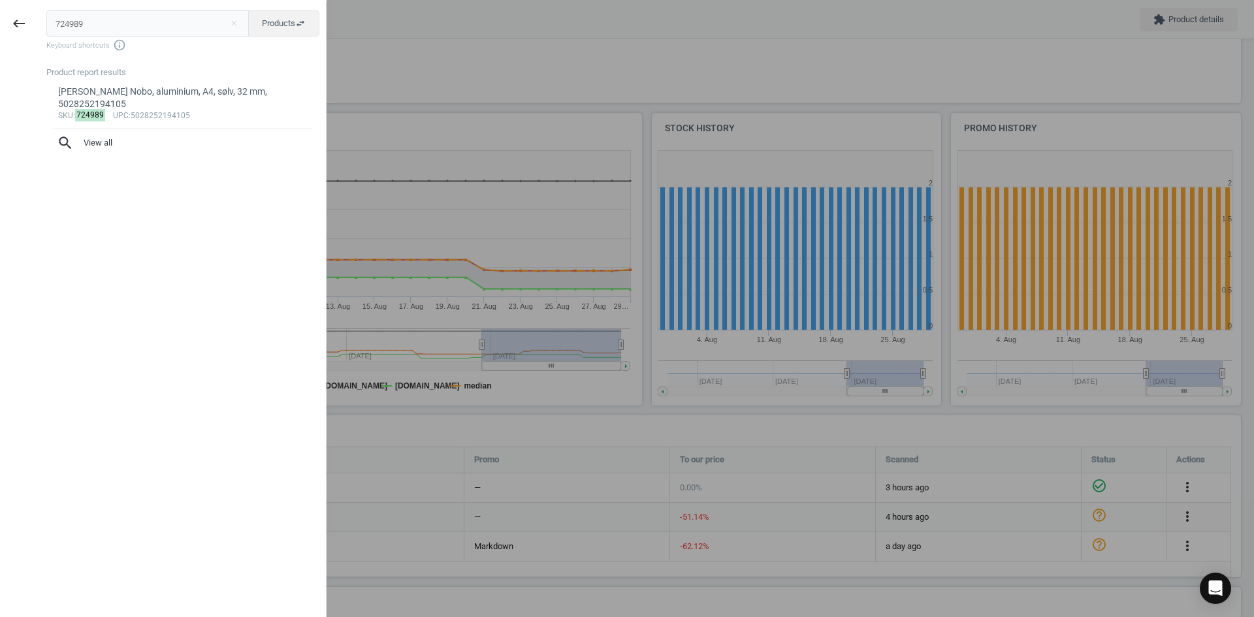
drag, startPoint x: 114, startPoint y: 19, endPoint x: 0, endPoint y: 16, distance: 114.3
click at [0, 16] on div "keyboard_backspace 724989 close Products swap_horiz Keyboard shortcuts info_out…" at bounding box center [163, 310] width 327 height 617
type input "724978"
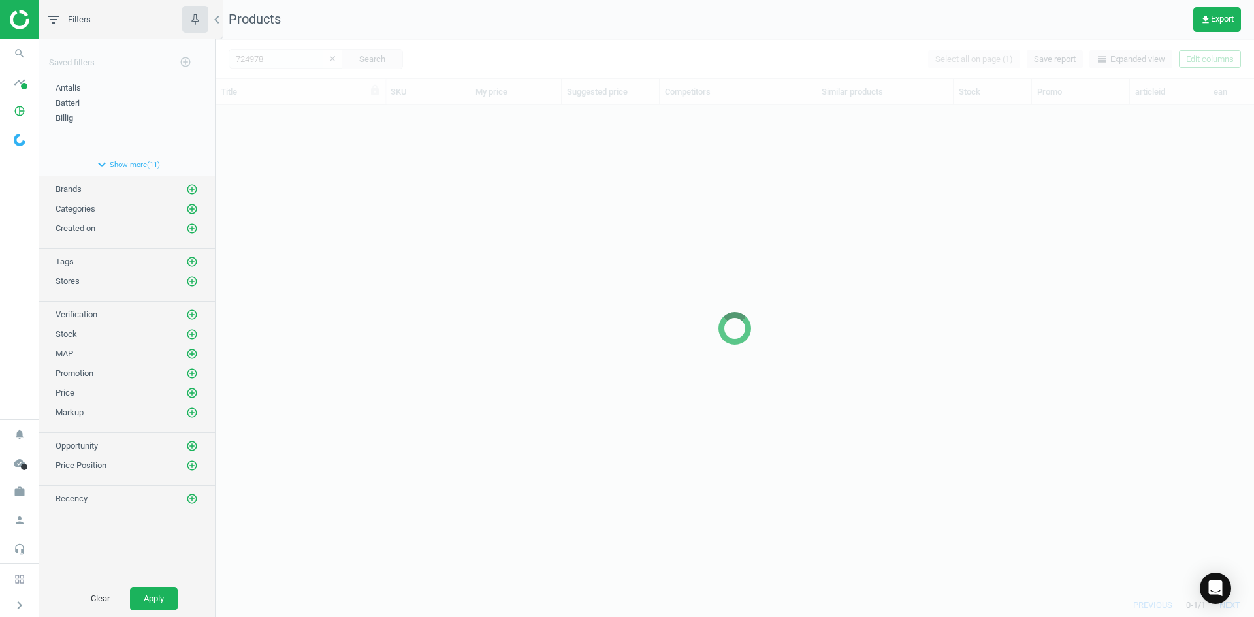
scroll to position [468, 1029]
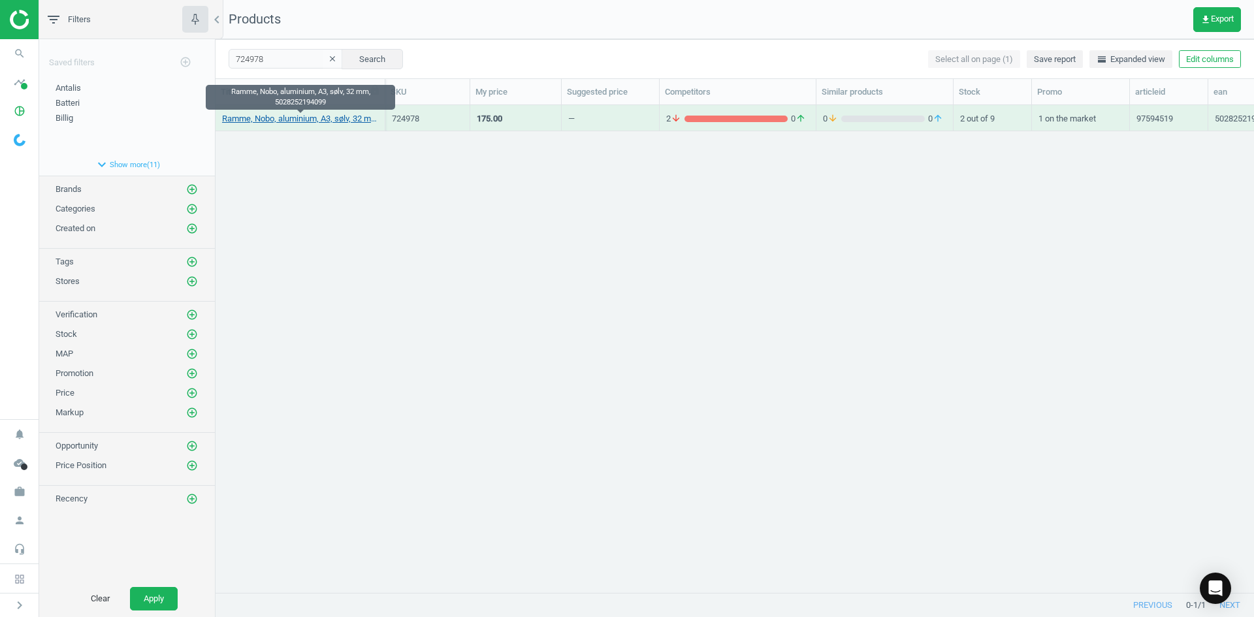
click at [308, 118] on link "Ramme, Nobo, aluminium, A3, sølv, 32 mm, 5028252194099" at bounding box center [300, 119] width 156 height 12
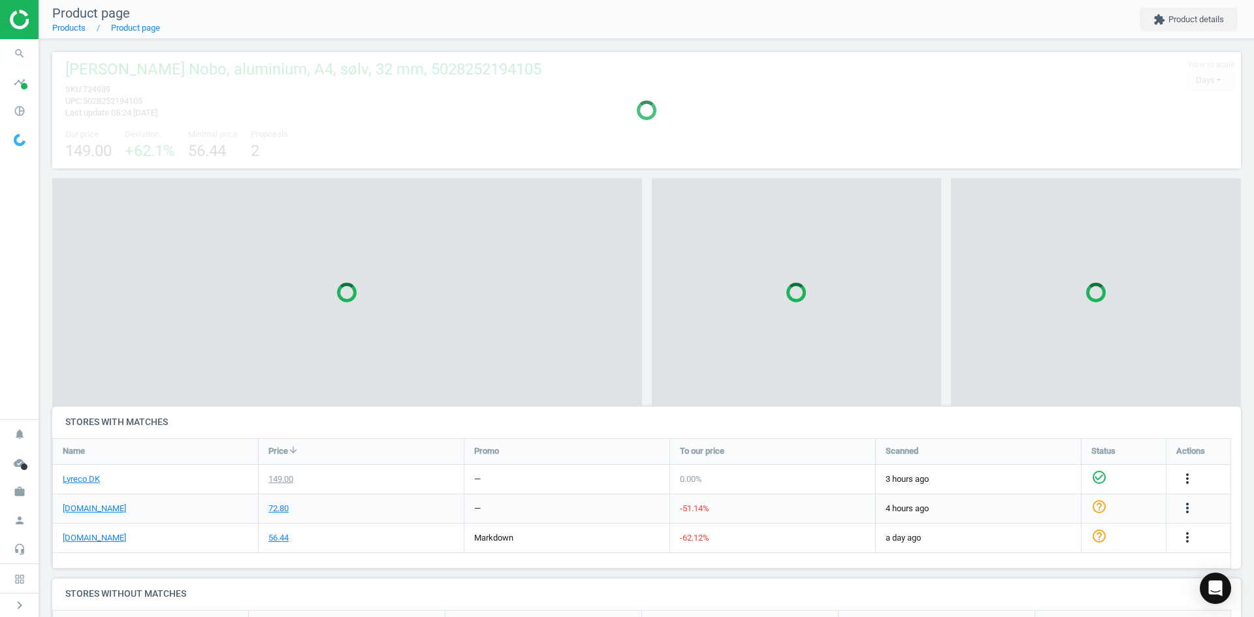
scroll to position [246, 1199]
click at [84, 481] on link "Lyreco DK" at bounding box center [81, 480] width 37 height 12
